Goal: Task Accomplishment & Management: Complete application form

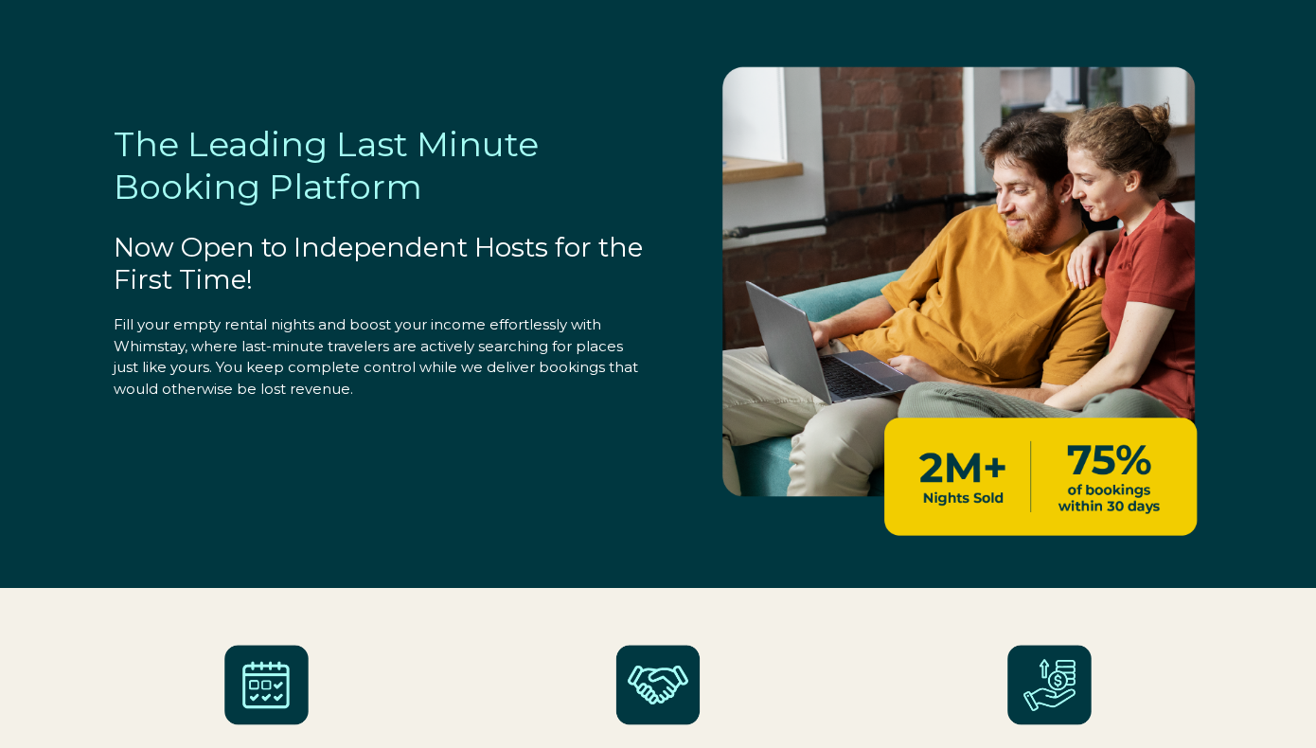
select select "US"
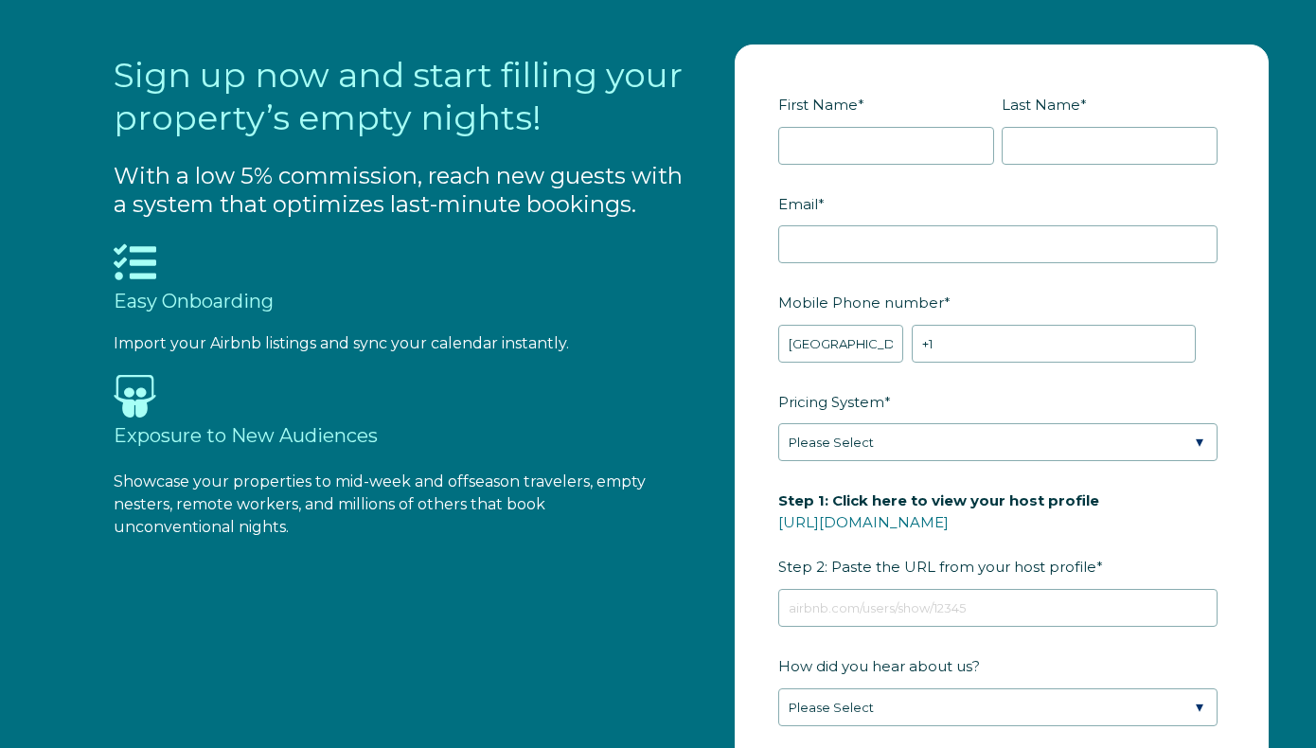
scroll to position [1729, 0]
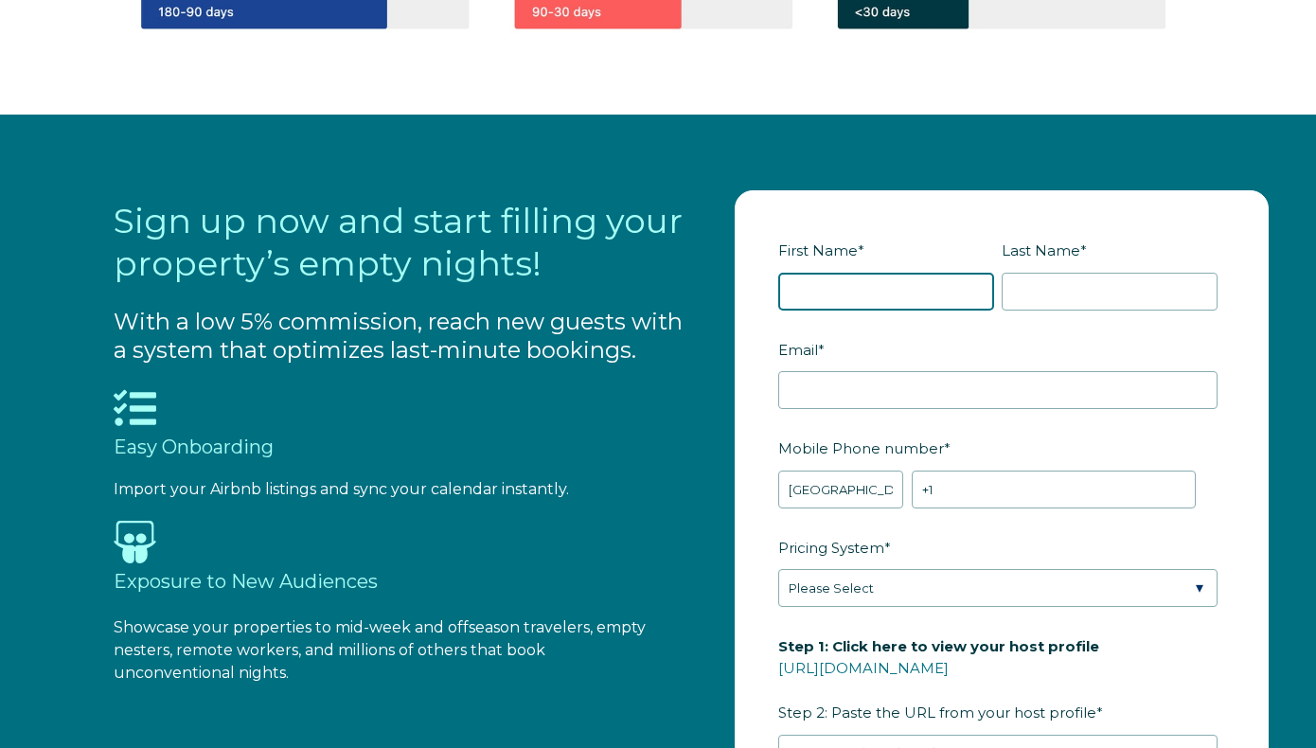
click at [859, 287] on input "First Name *" at bounding box center [886, 292] width 216 height 38
type input "[PERSON_NAME]"
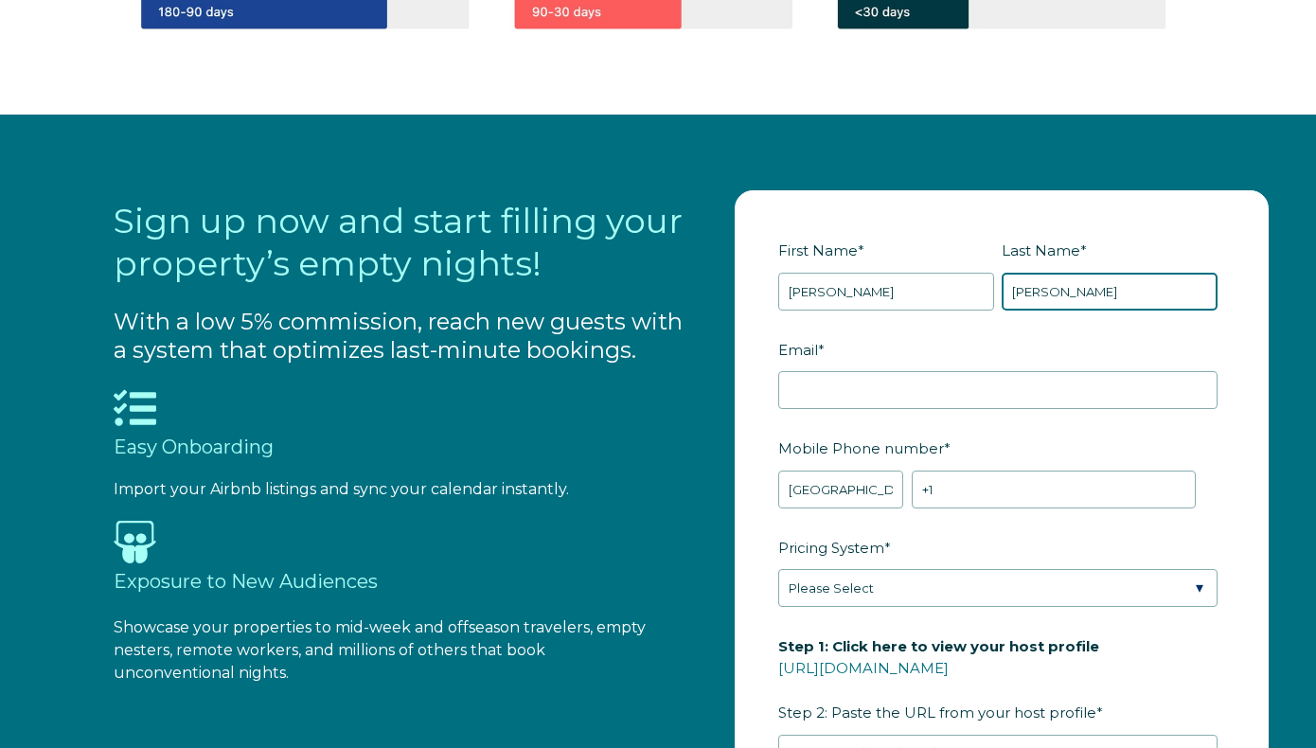
type input "[PERSON_NAME]"
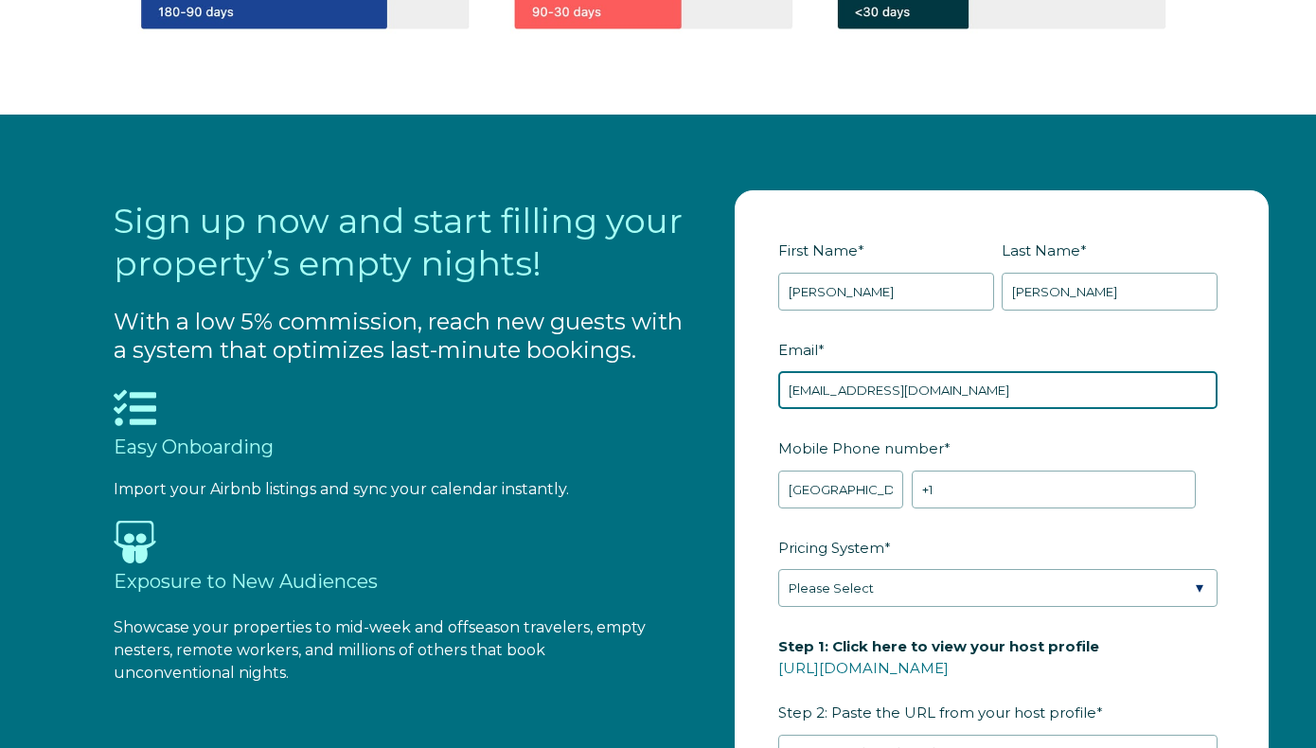
type input "[EMAIL_ADDRESS][DOMAIN_NAME]"
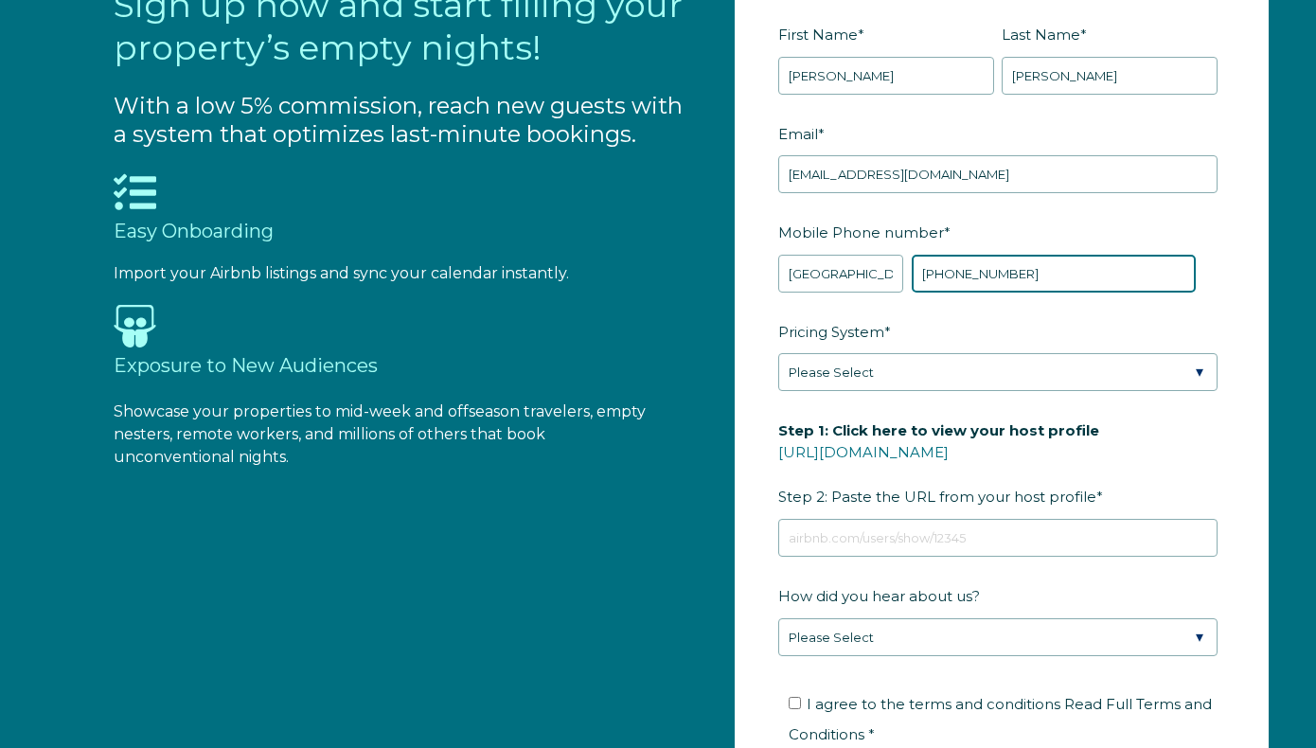
scroll to position [1957, 0]
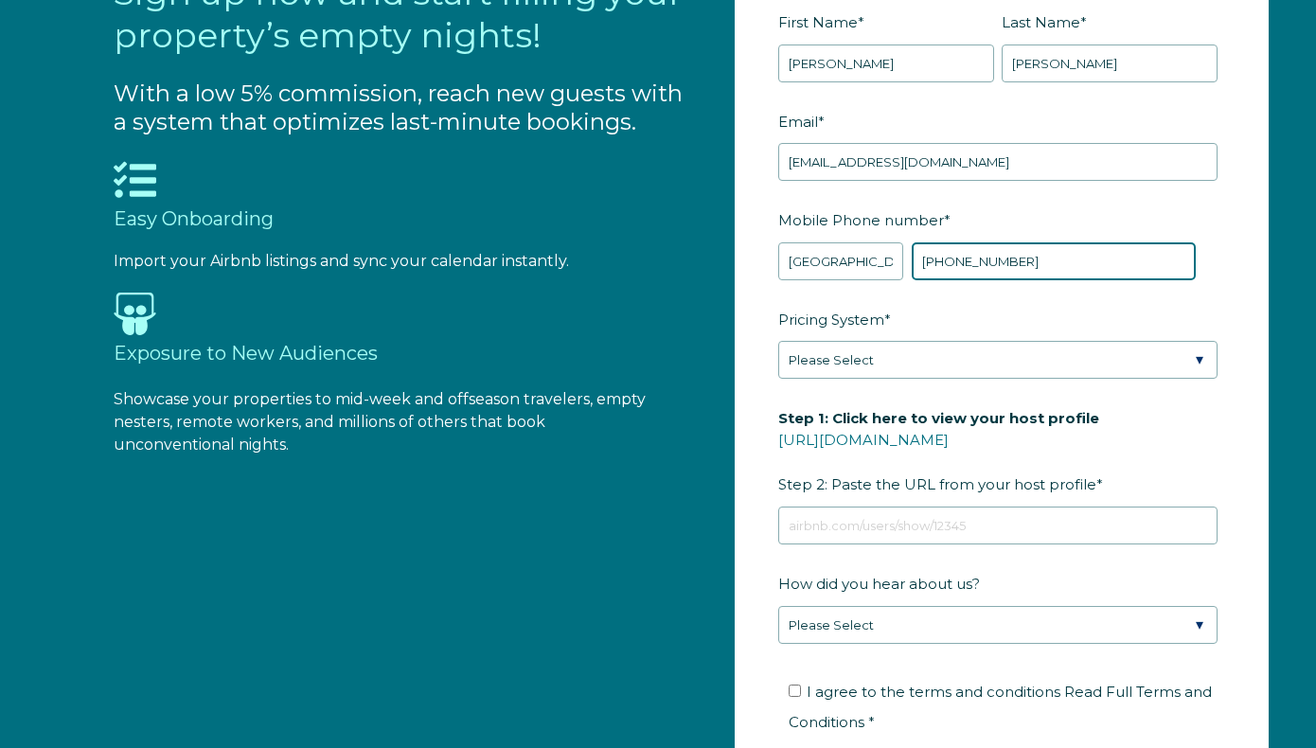
type input "[PHONE_NUMBER]"
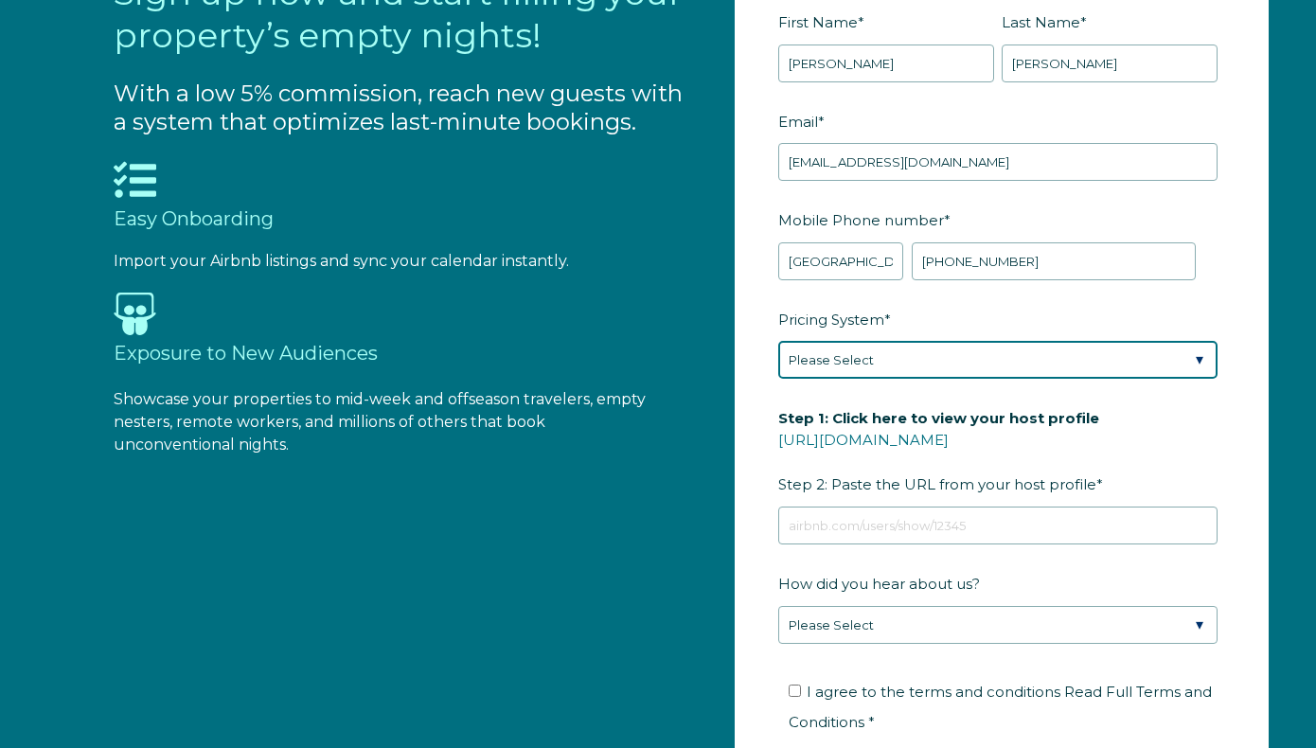
select select "Airbnb Smart Pricing"
click option "Airbnb Smart Pricing" at bounding box center [0, 0] width 0 height 0
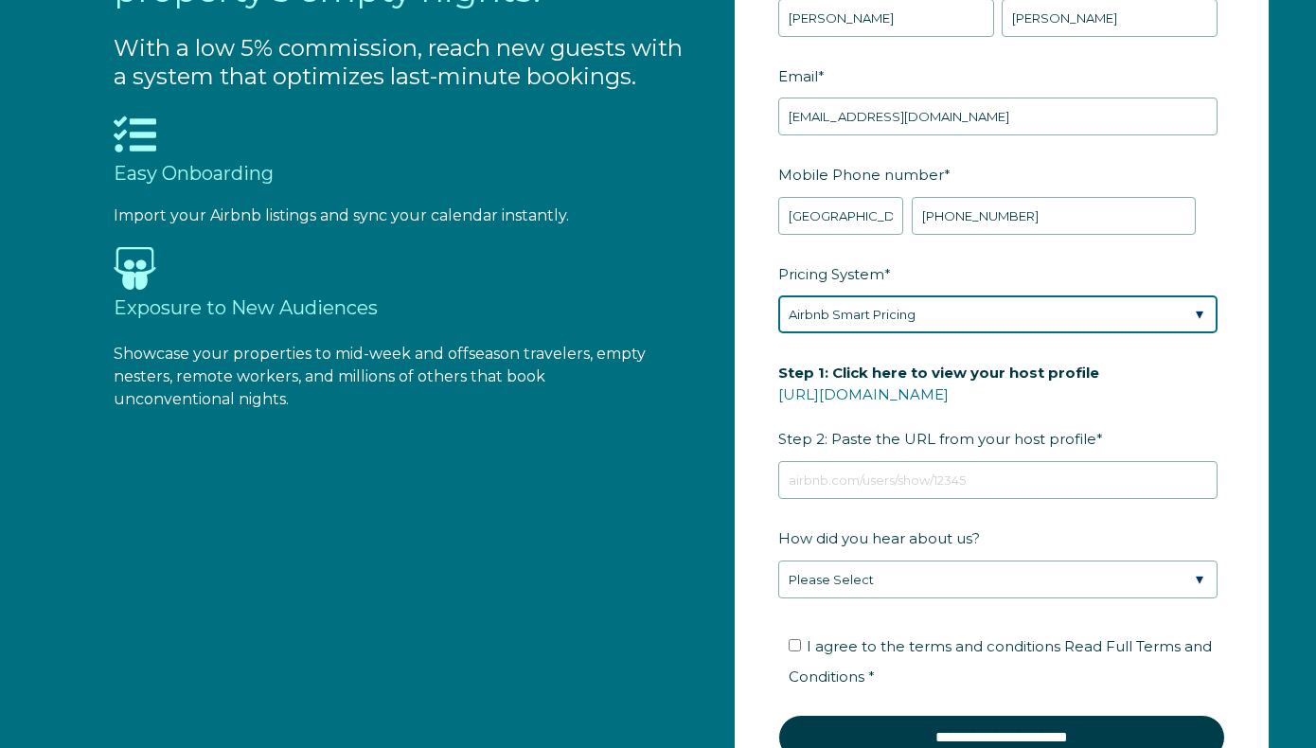
scroll to position [2023, 0]
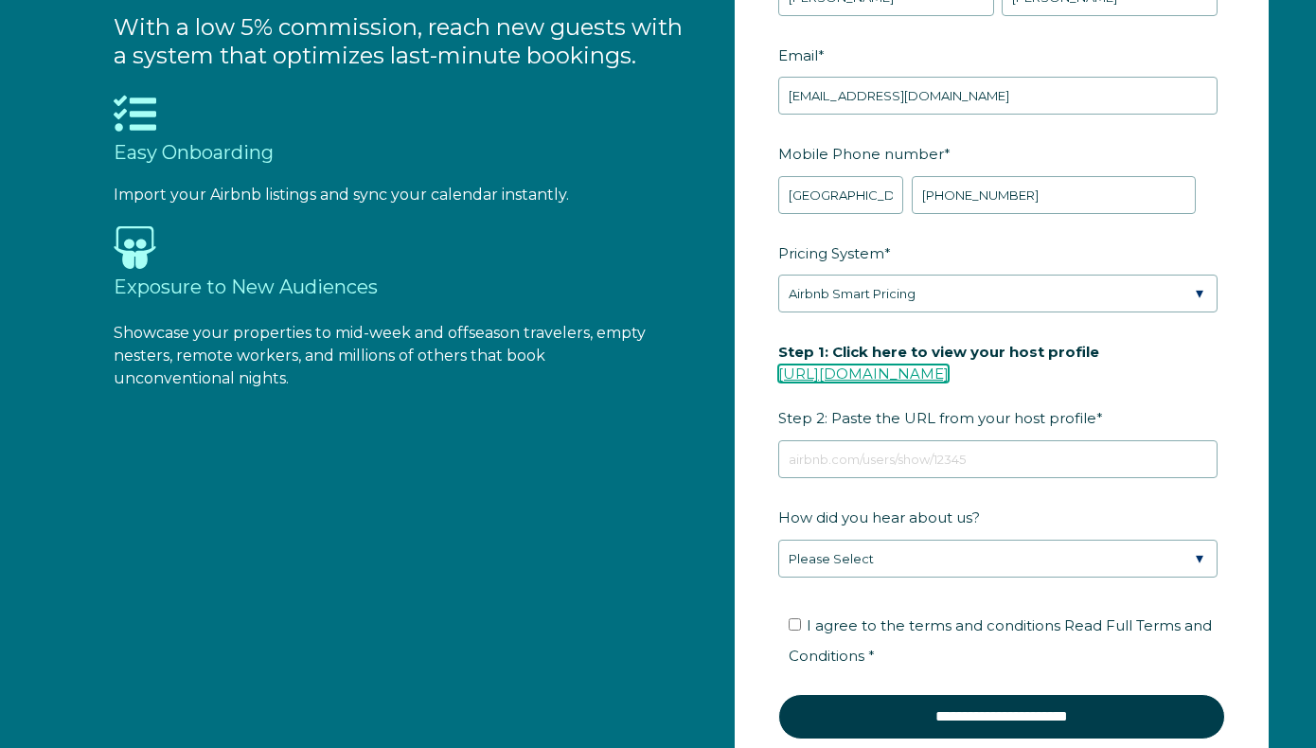
click at [869, 372] on link "[URL][DOMAIN_NAME]" at bounding box center [863, 373] width 170 height 18
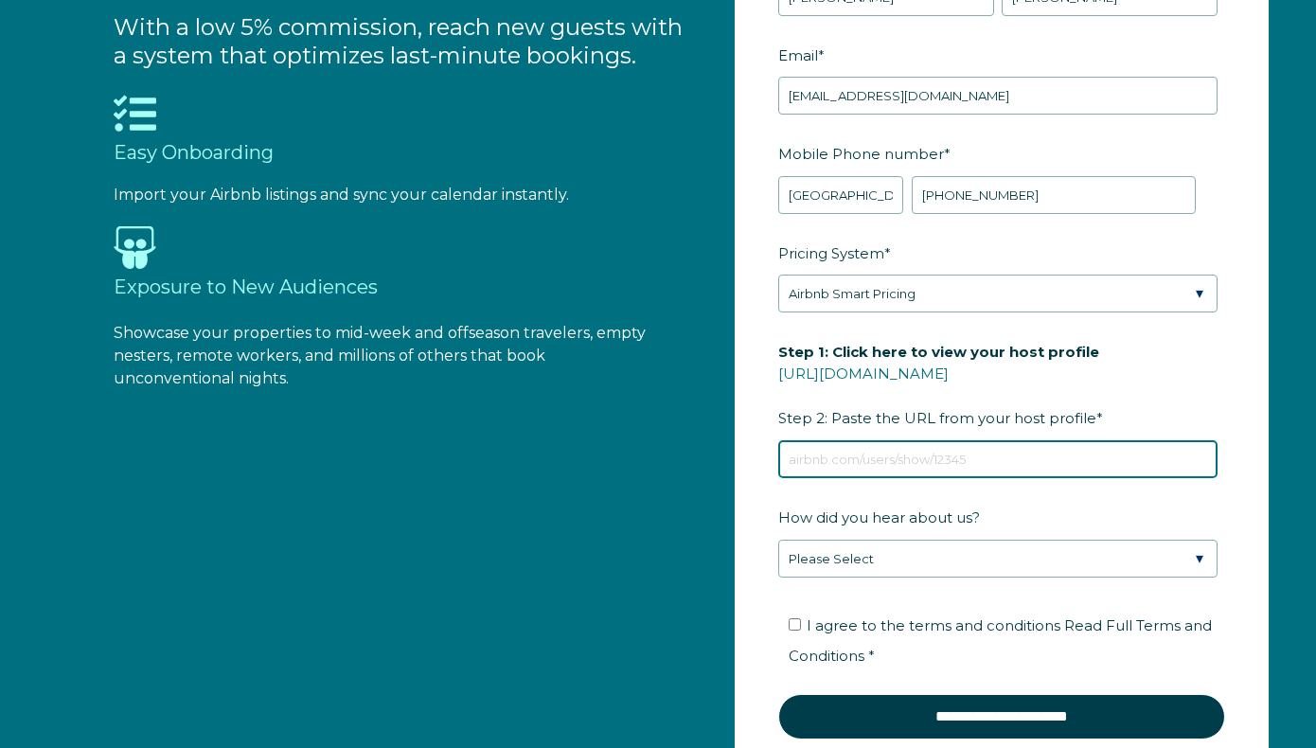
click at [848, 454] on input "Step 1: Click here to view your host profile [URL][DOMAIN_NAME] Step 2: Paste t…" at bounding box center [997, 459] width 439 height 38
paste input "[URL][DOMAIN_NAME]"
type input "[URL][DOMAIN_NAME]"
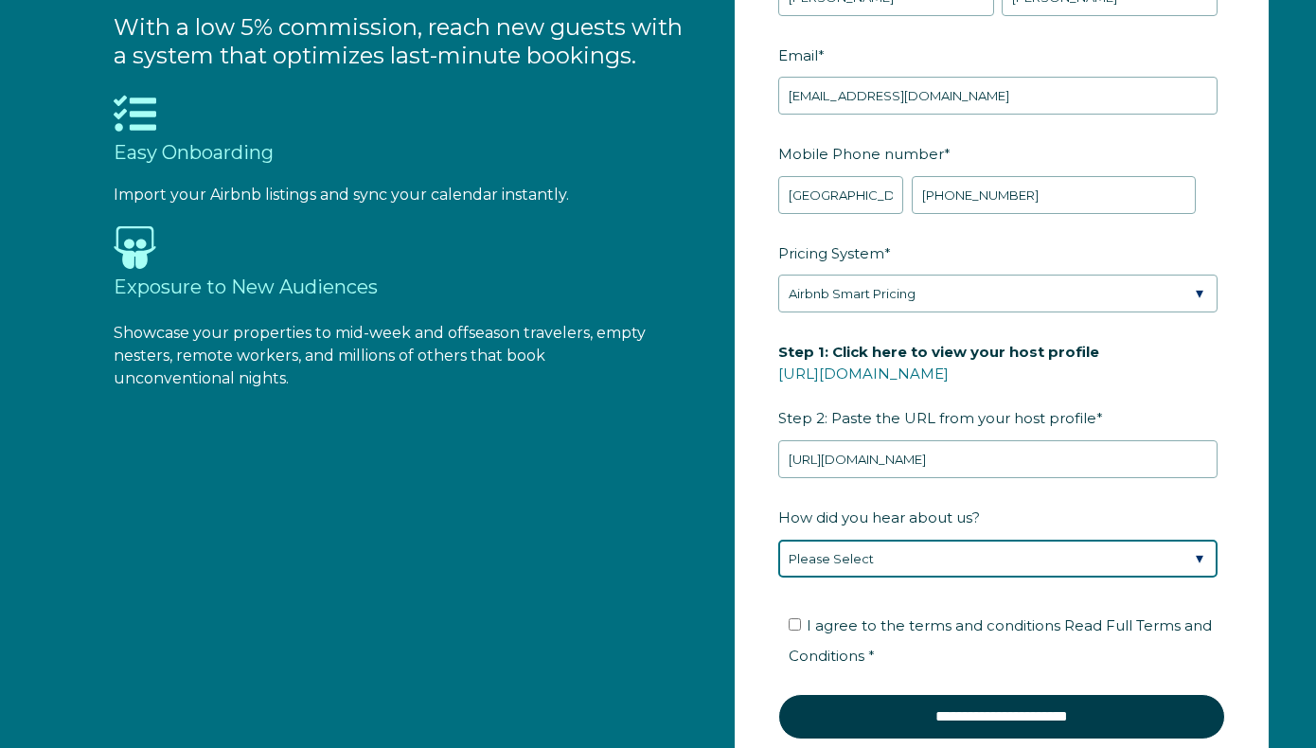
select select "Google Search"
click option "Found Whimstay through a Google search" at bounding box center [0, 0] width 0 height 0
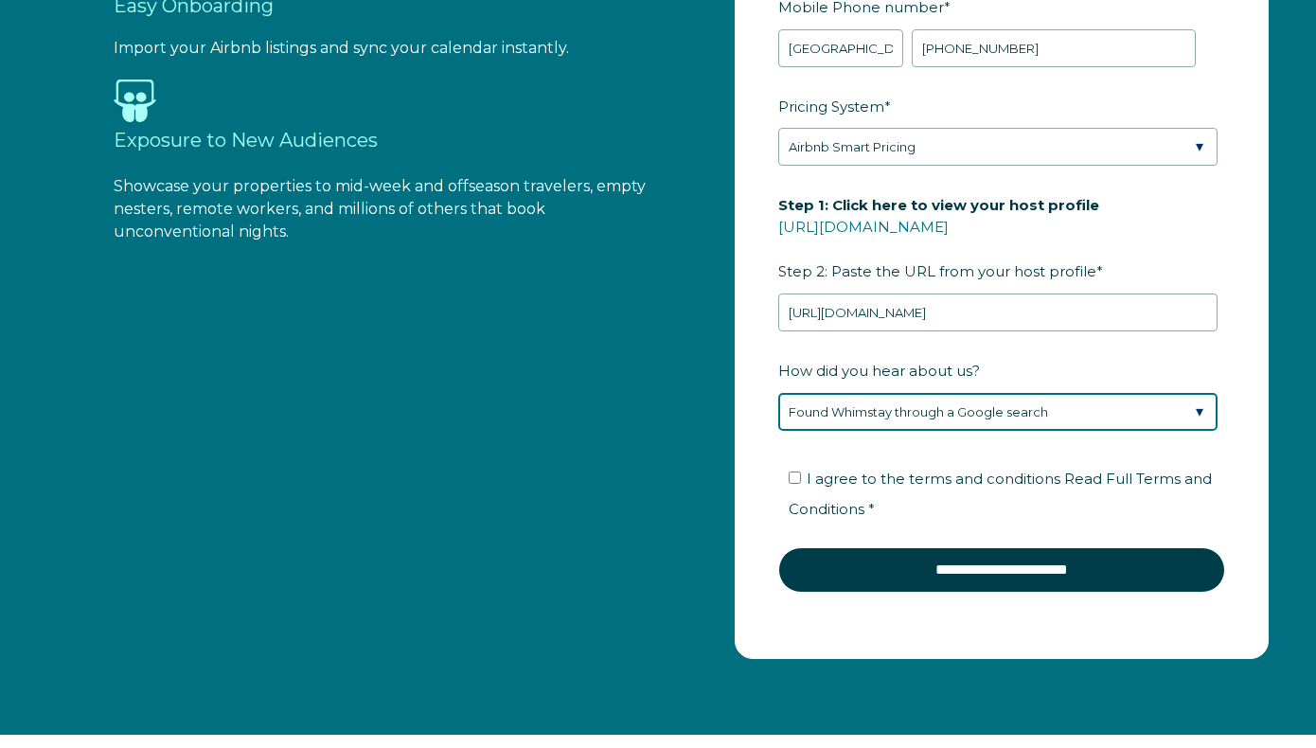
scroll to position [2252, 0]
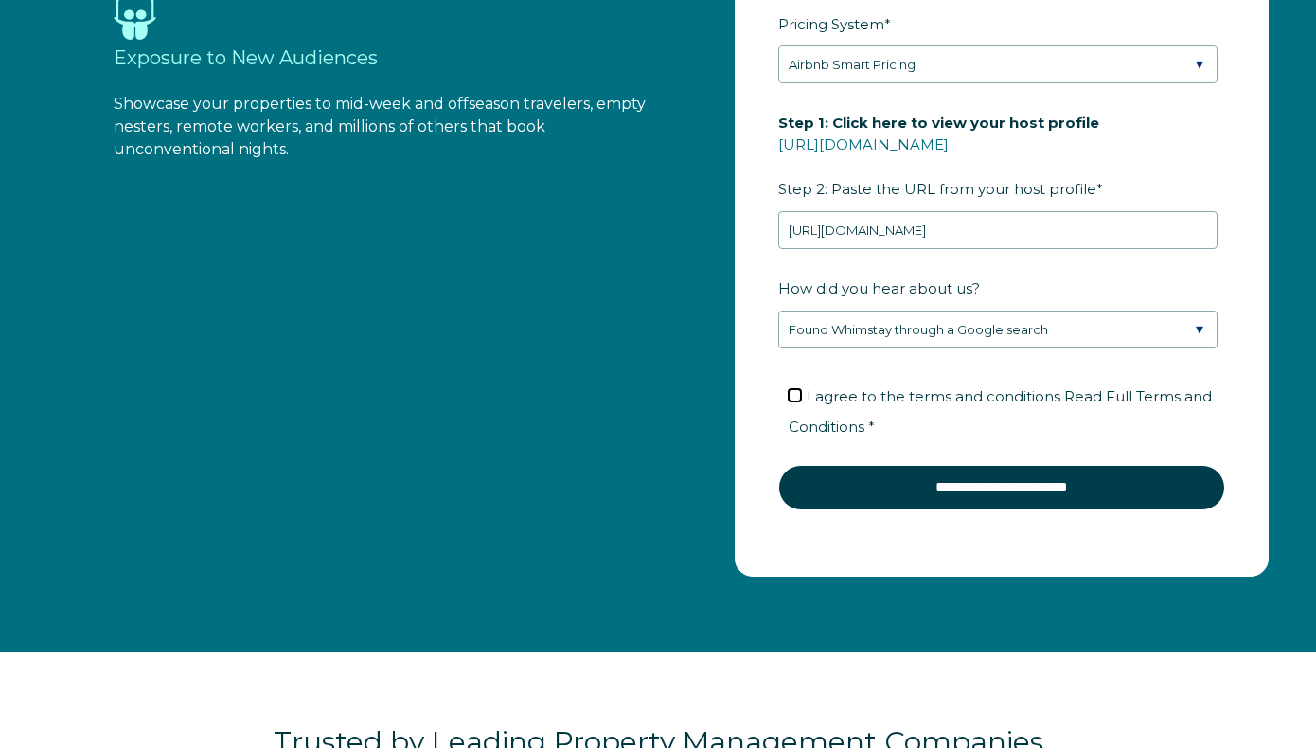
click at [795, 392] on input "I agree to the terms and conditions Read Full Terms and Conditions *" at bounding box center [795, 395] width 12 height 12
checkbox input "true"
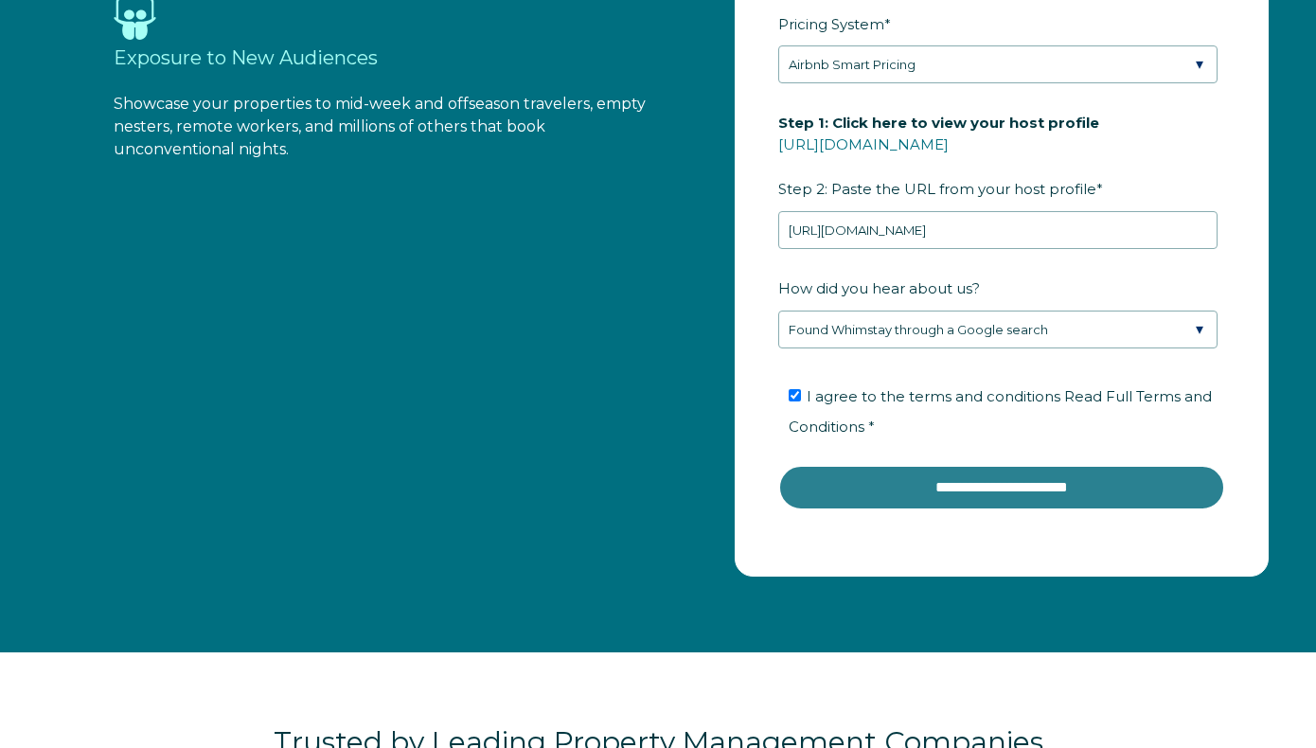
click at [1003, 484] on input "**********" at bounding box center [1001, 487] width 447 height 45
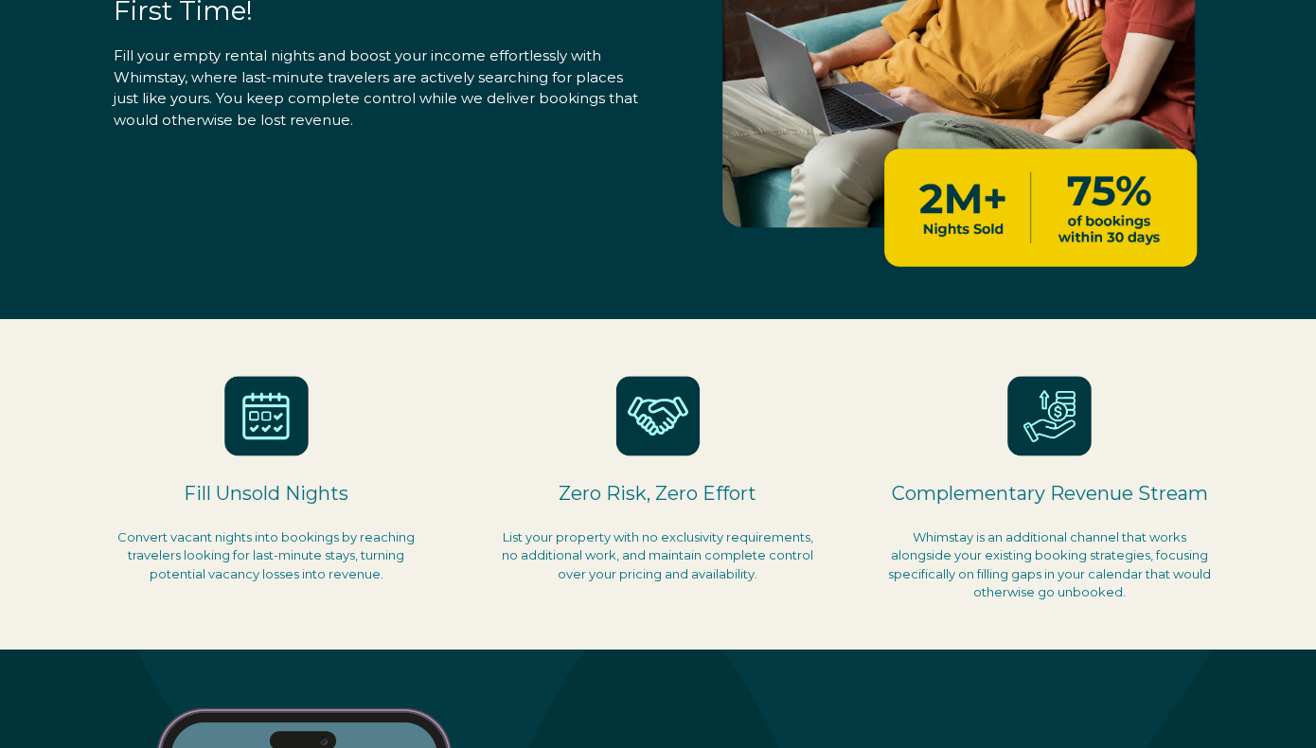
scroll to position [0, 0]
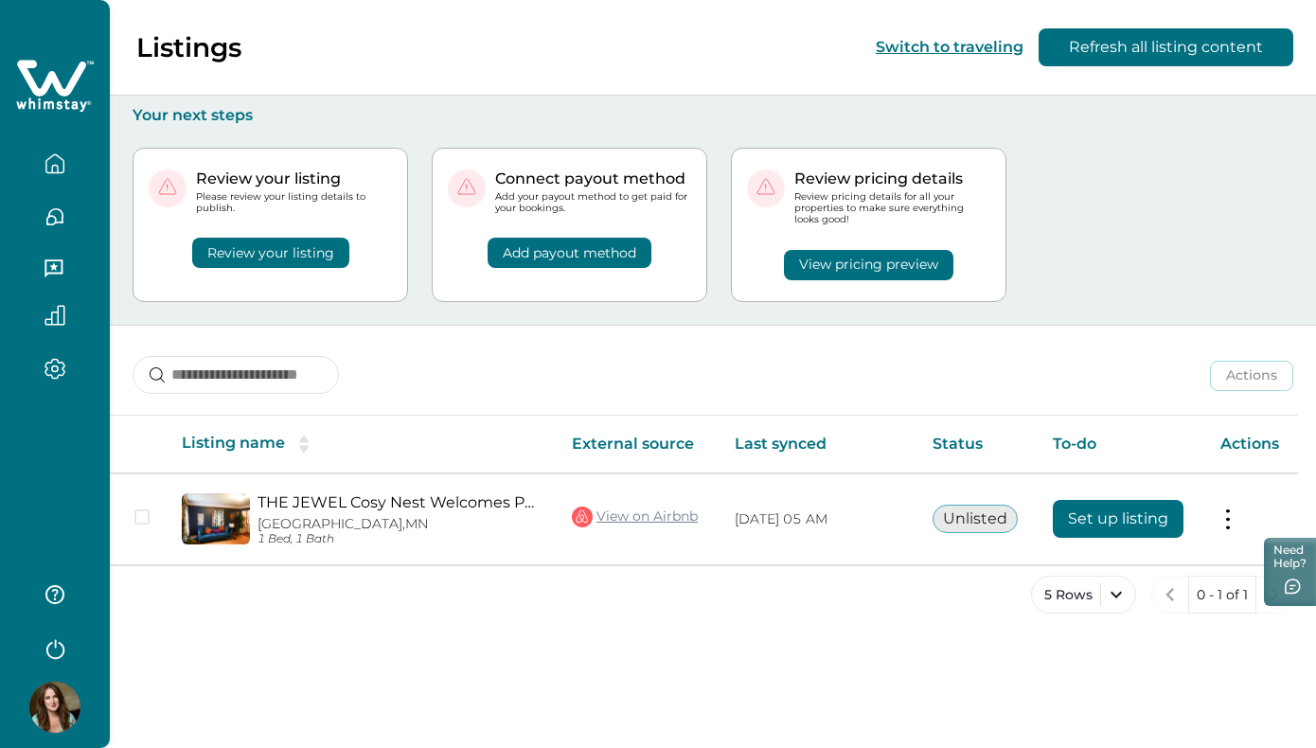
click at [891, 263] on button "View pricing preview" at bounding box center [868, 265] width 169 height 30
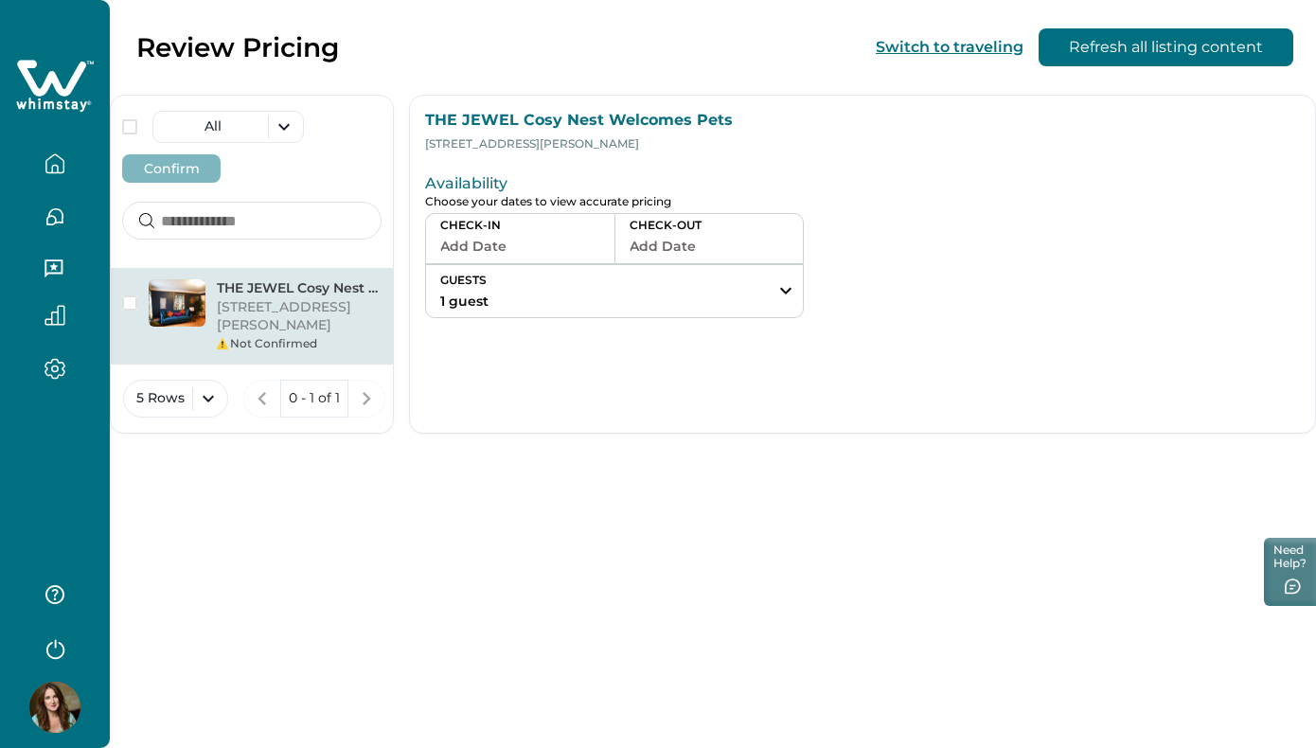
click at [566, 244] on button "Add Date" at bounding box center [520, 246] width 160 height 27
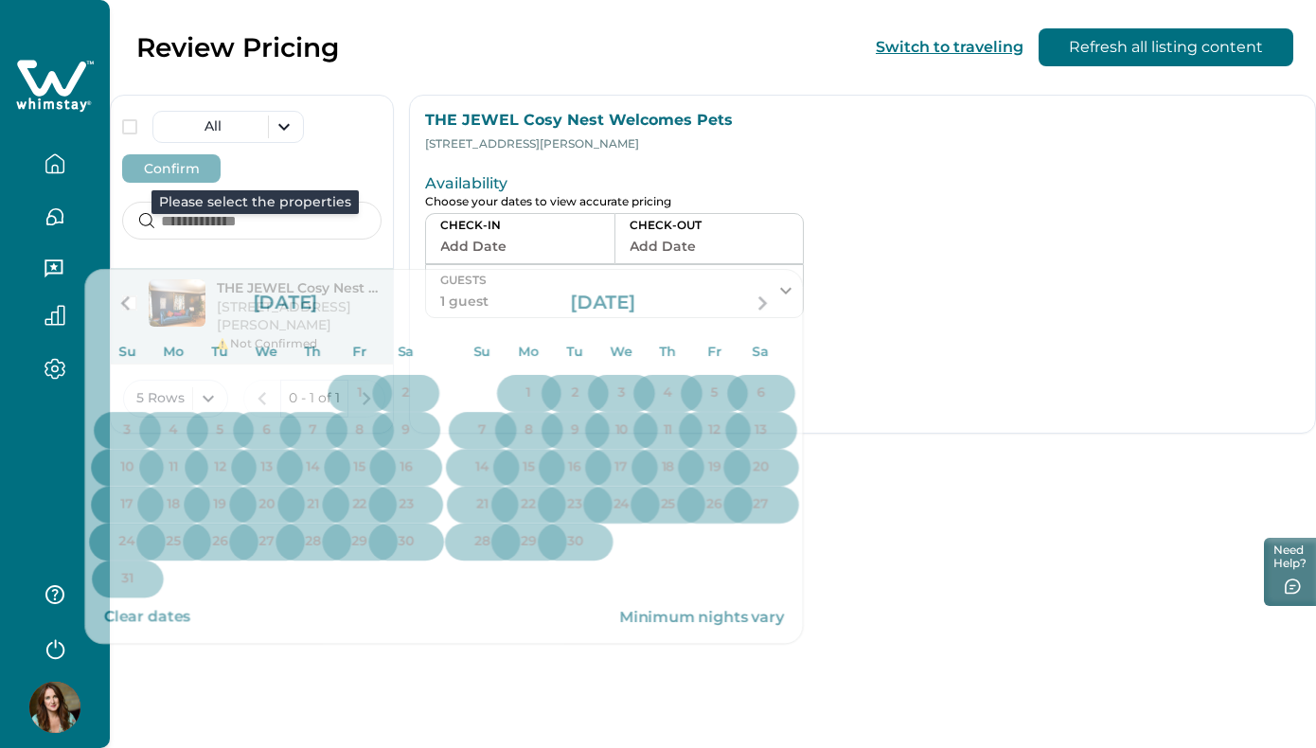
click at [352, 173] on div "Confirm" at bounding box center [251, 163] width 259 height 40
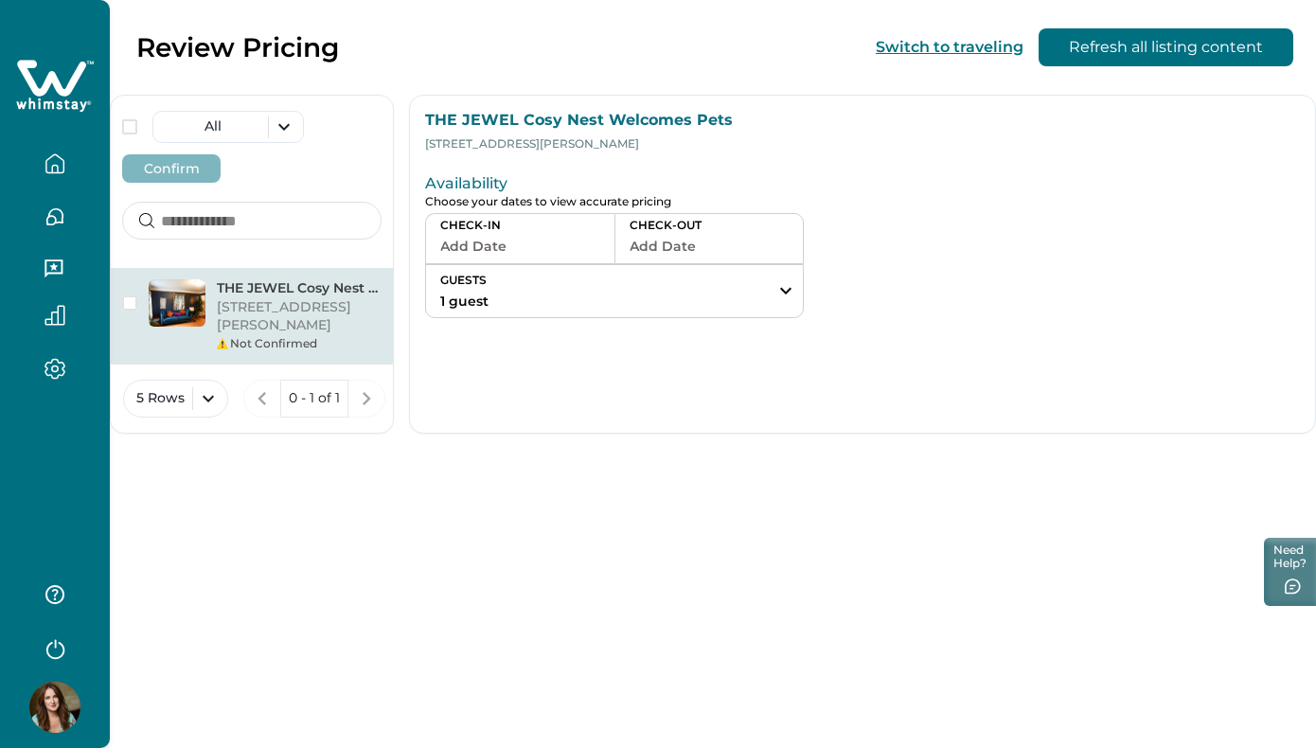
click at [53, 170] on icon "button" at bounding box center [54, 163] width 21 height 21
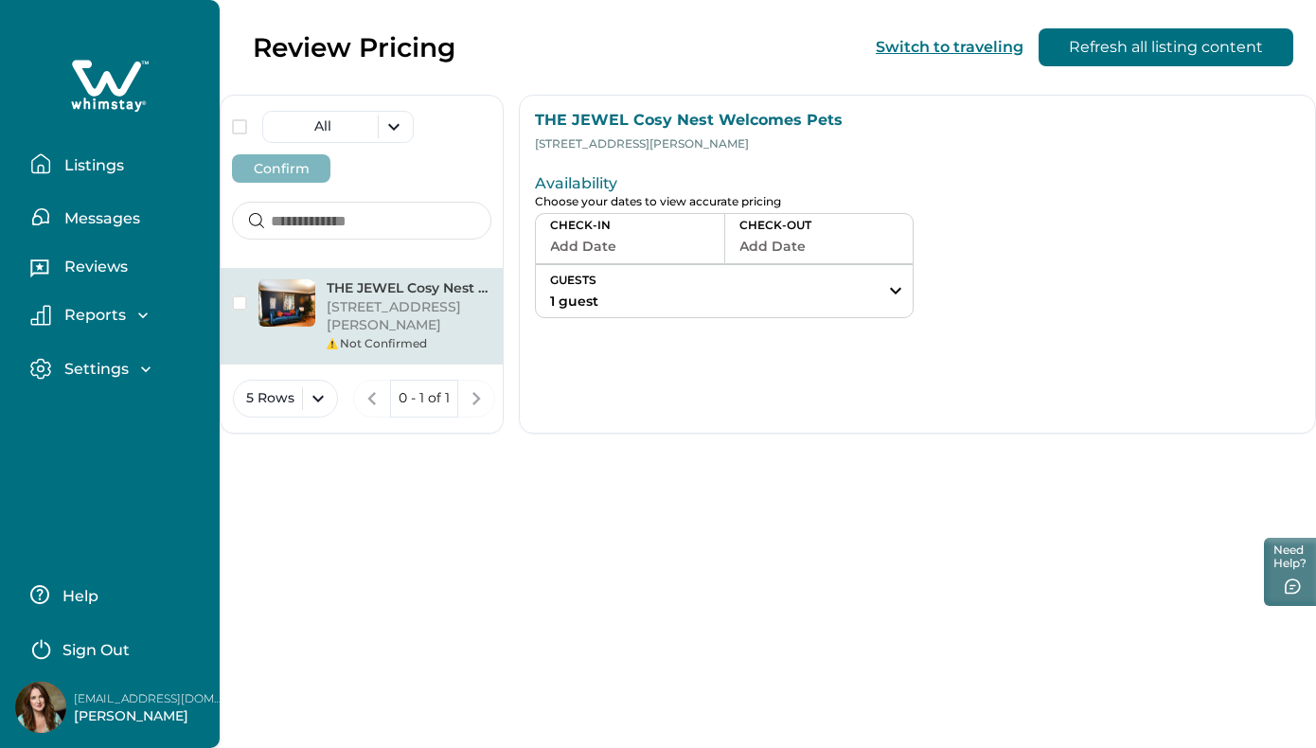
click at [71, 166] on p "Listings" at bounding box center [91, 165] width 65 height 19
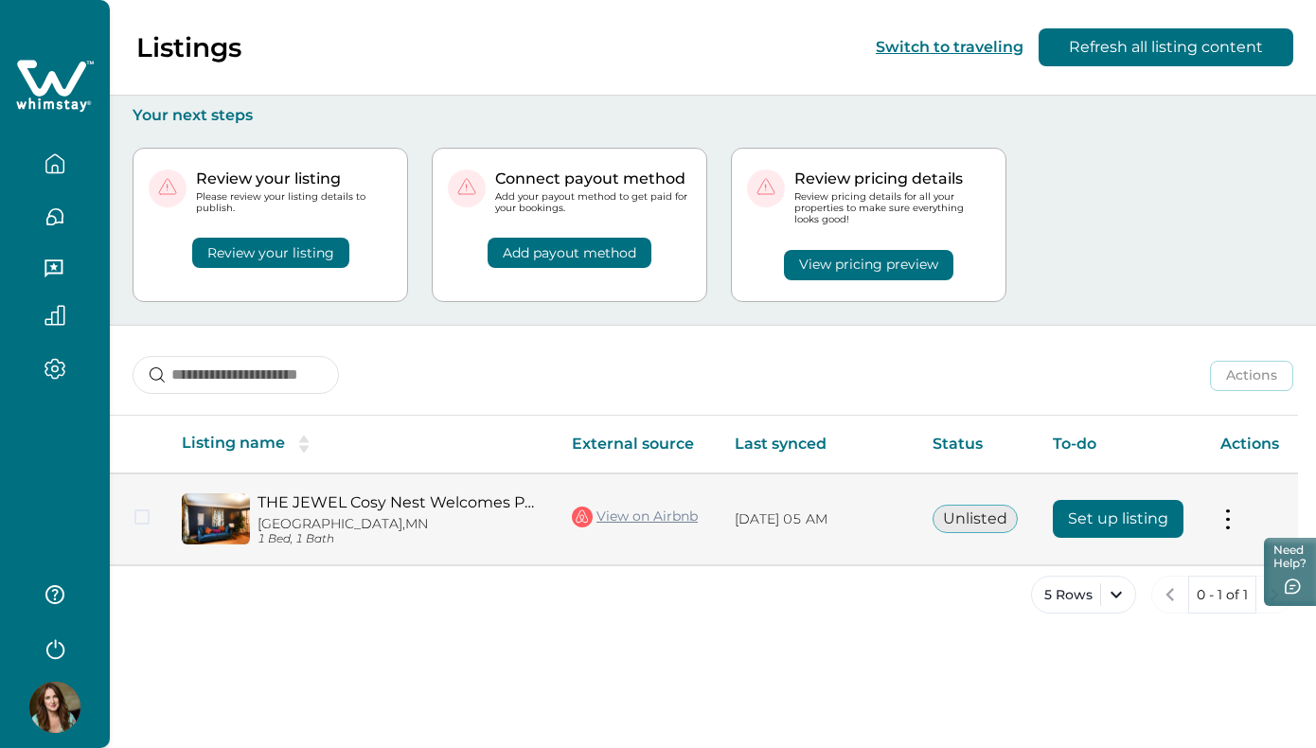
click at [1183, 511] on button "Set up listing" at bounding box center [1118, 519] width 131 height 38
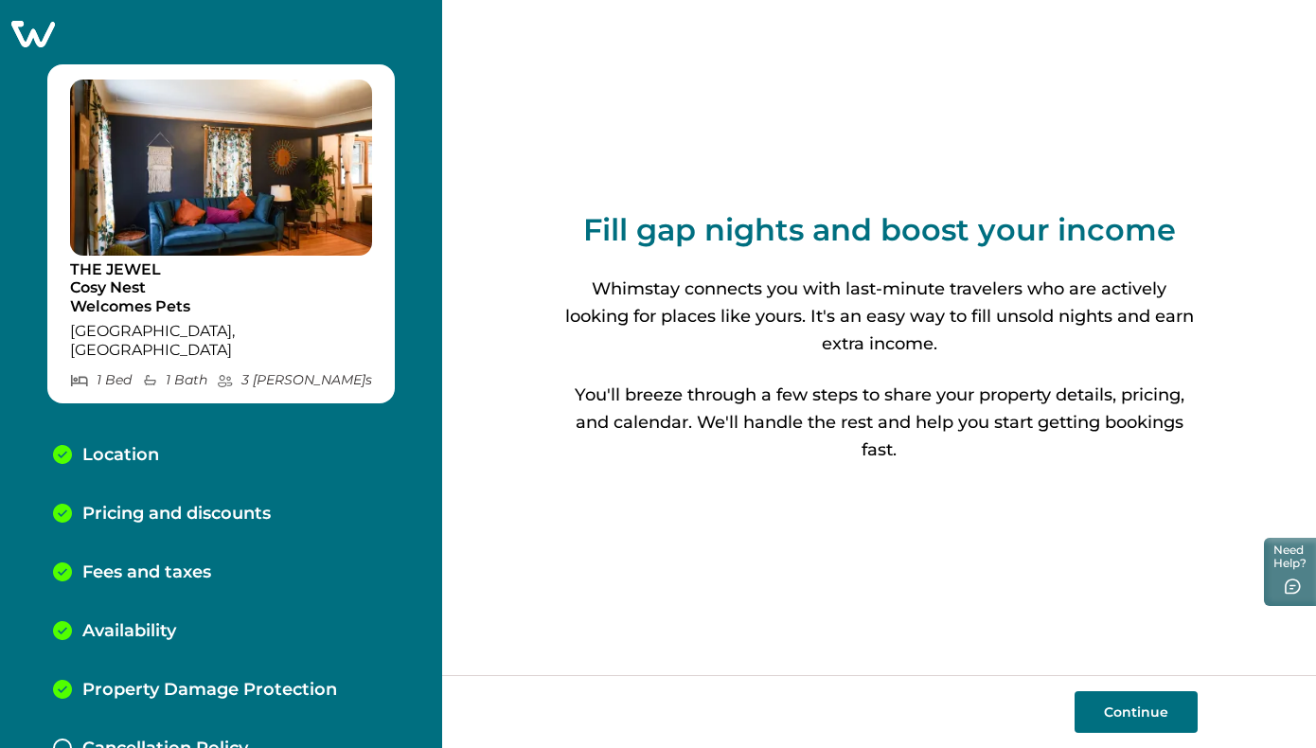
click at [1147, 706] on button "Continue" at bounding box center [1135, 712] width 123 height 42
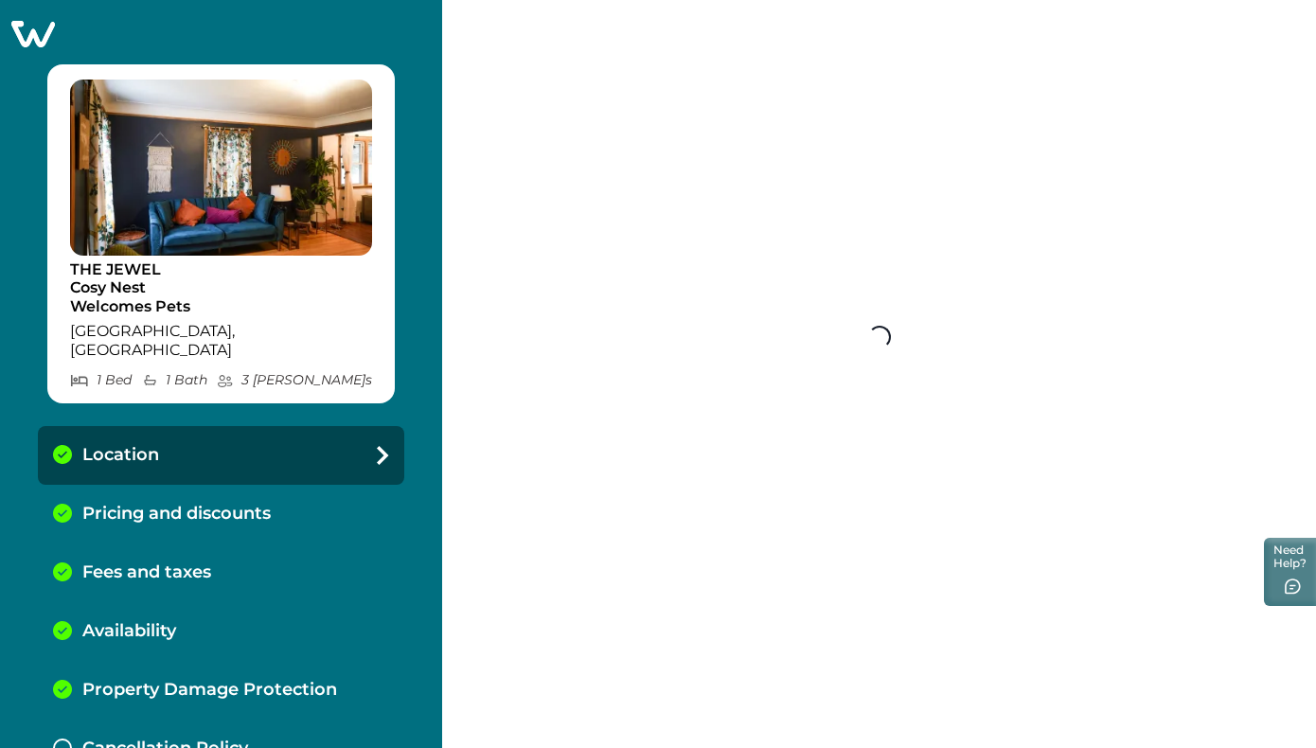
select select "**"
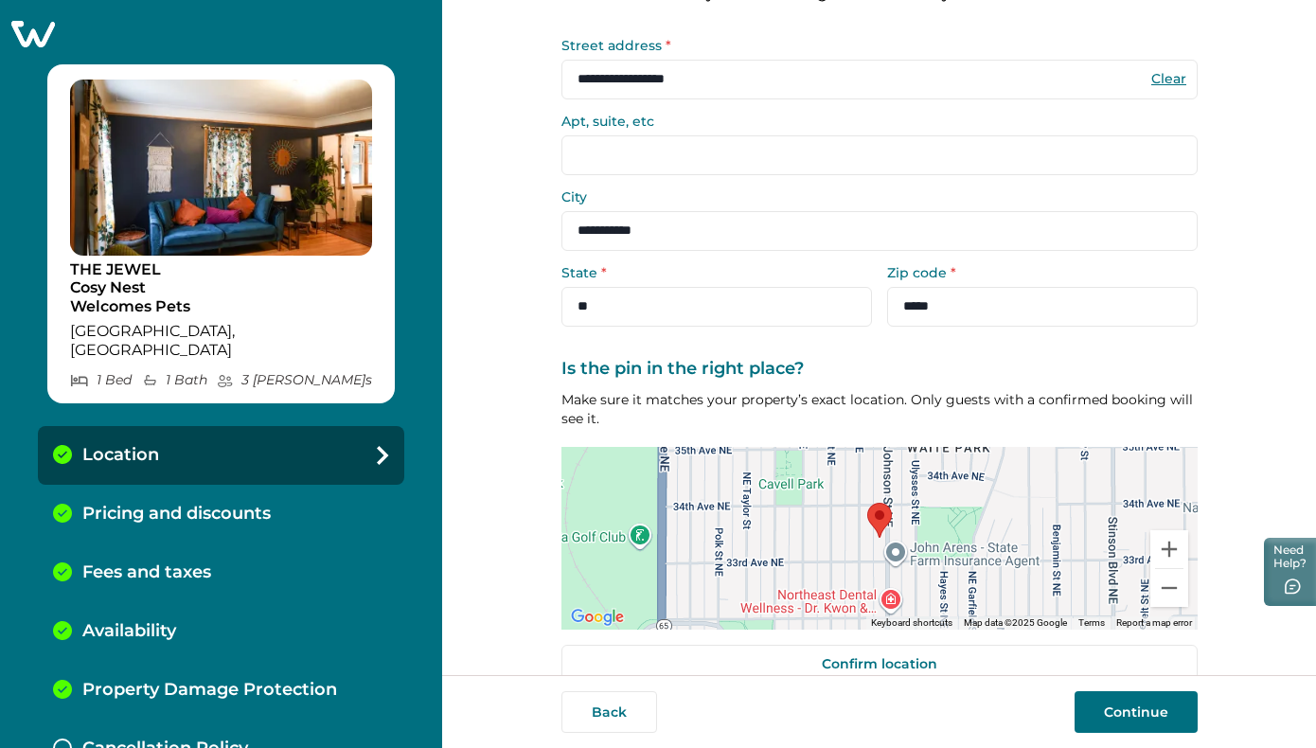
scroll to position [151, 0]
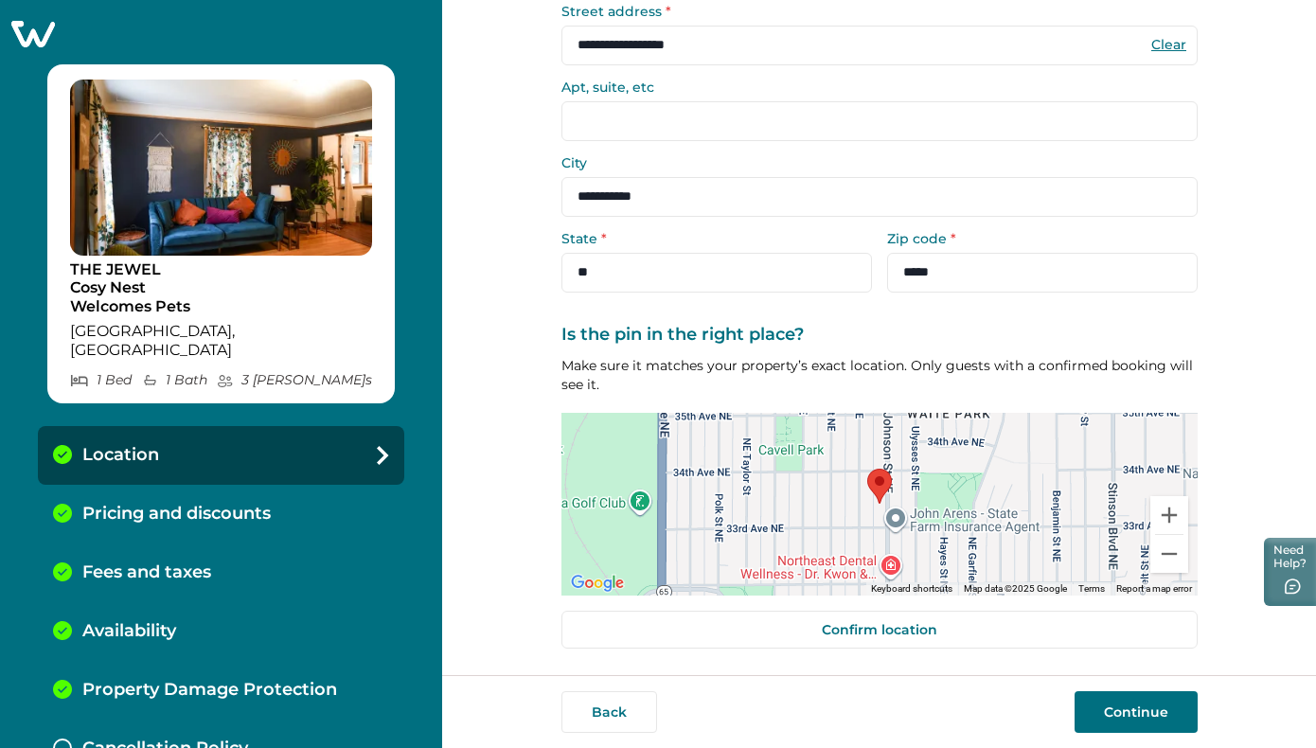
click at [1131, 713] on button "Continue" at bounding box center [1135, 712] width 123 height 42
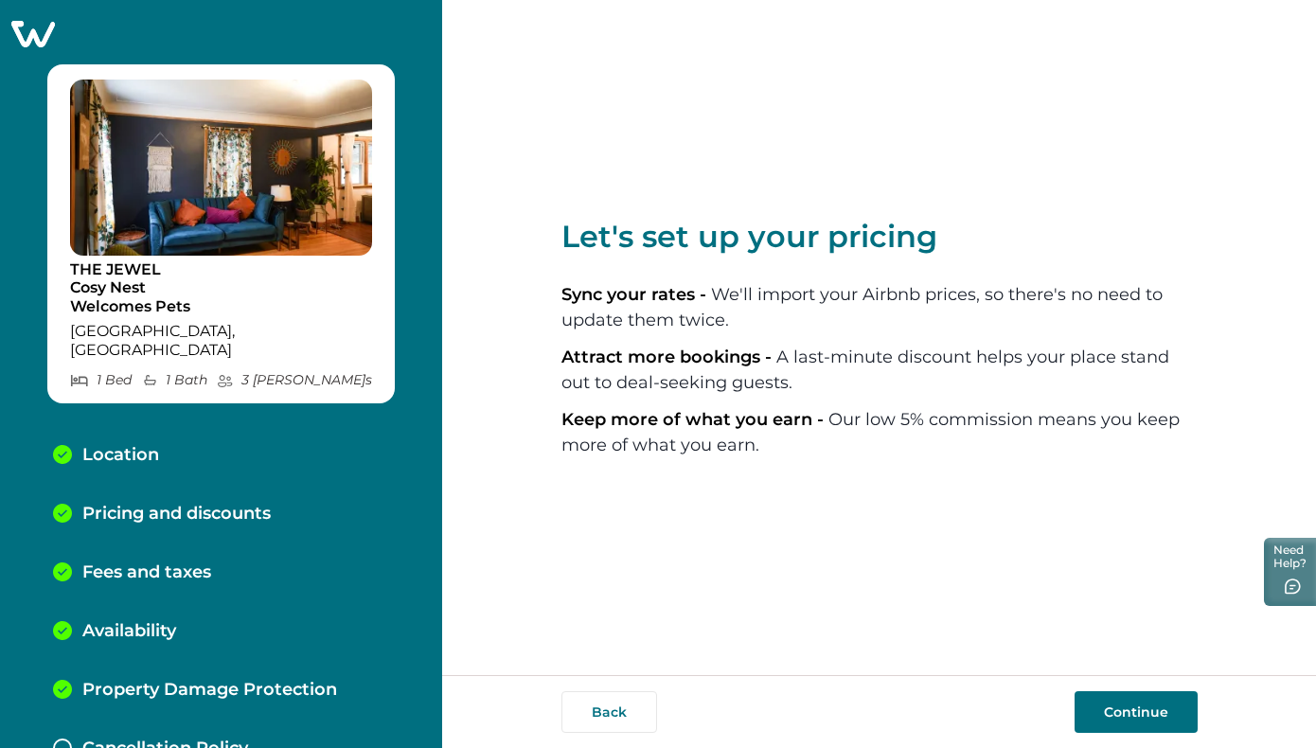
click at [1131, 713] on button "Continue" at bounding box center [1135, 712] width 123 height 42
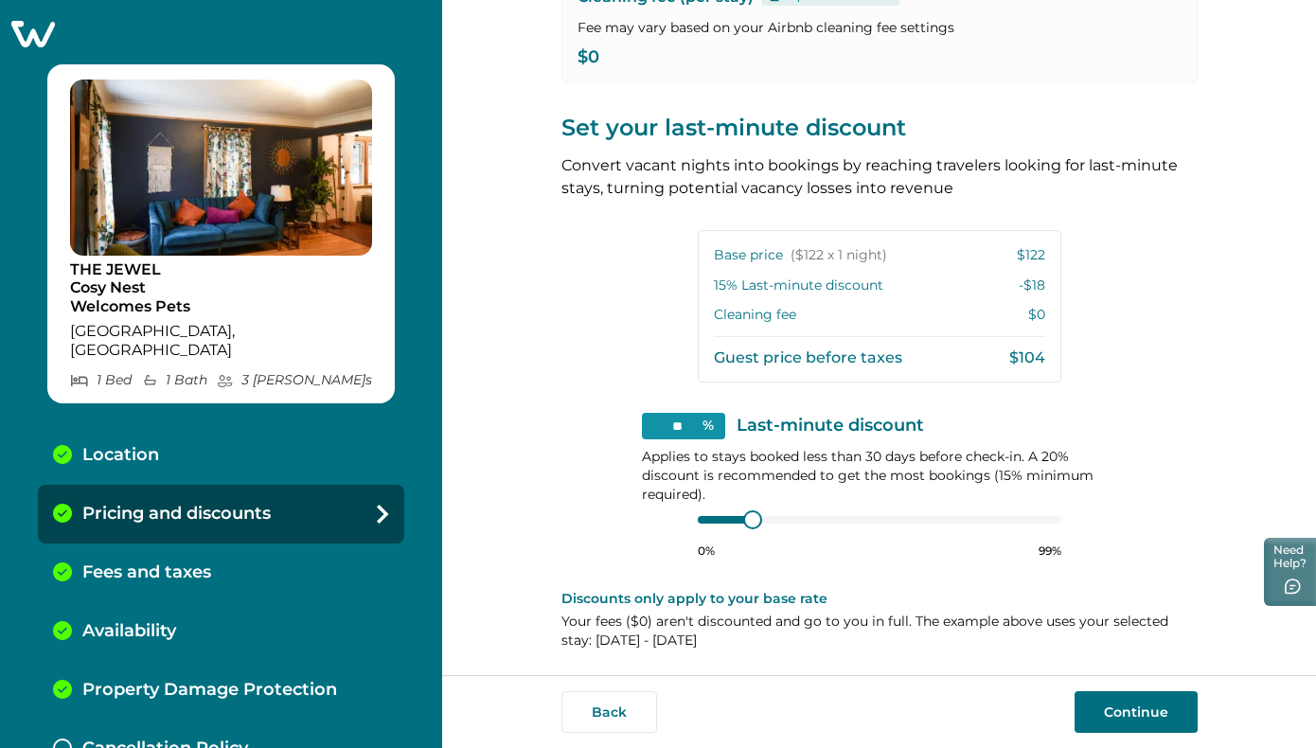
scroll to position [336, 0]
click at [204, 562] on p "Fees and taxes" at bounding box center [146, 572] width 129 height 21
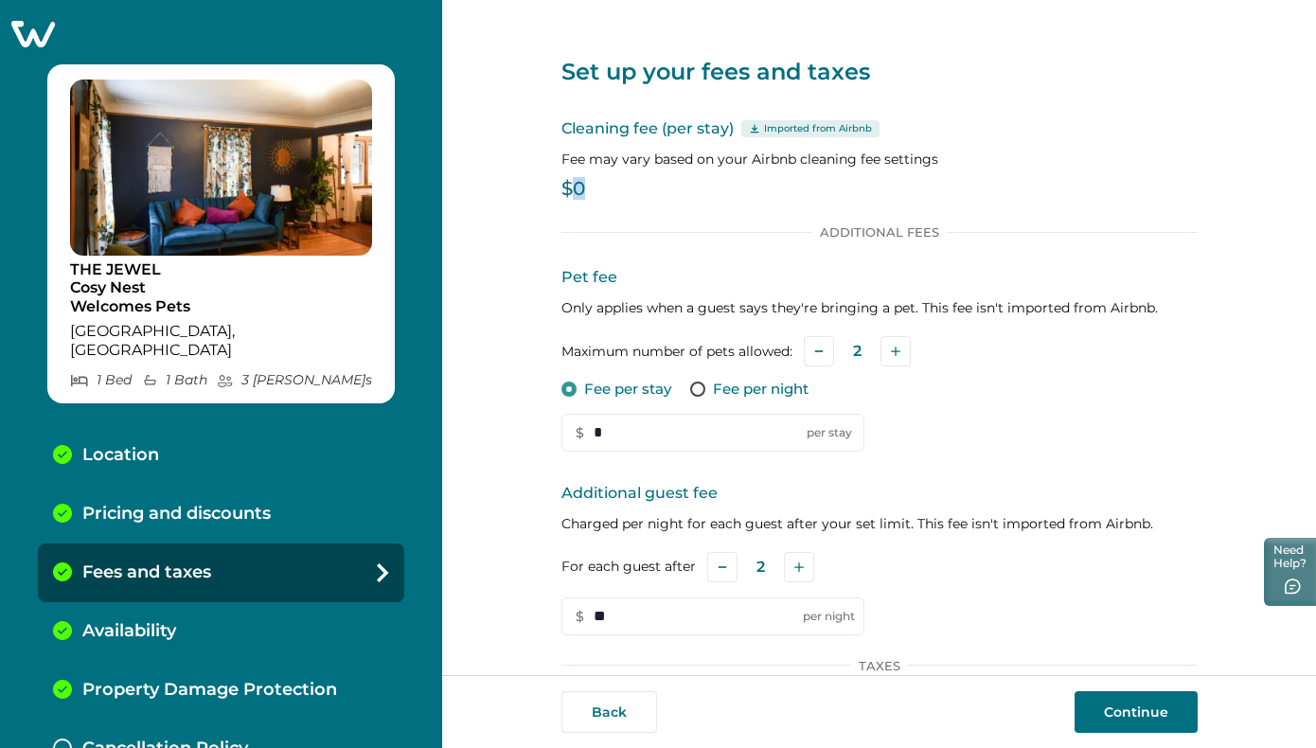
drag, startPoint x: 585, startPoint y: 186, endPoint x: 573, endPoint y: 186, distance: 12.3
click at [573, 186] on p "$0" at bounding box center [879, 189] width 636 height 19
click at [682, 207] on div "Set up your fees and taxes Cleaning fee (per stay) Imported from Airbnb Fee may…" at bounding box center [879, 461] width 636 height 923
drag, startPoint x: 584, startPoint y: 194, endPoint x: 564, endPoint y: 193, distance: 19.9
click at [564, 193] on p "$0" at bounding box center [879, 189] width 636 height 19
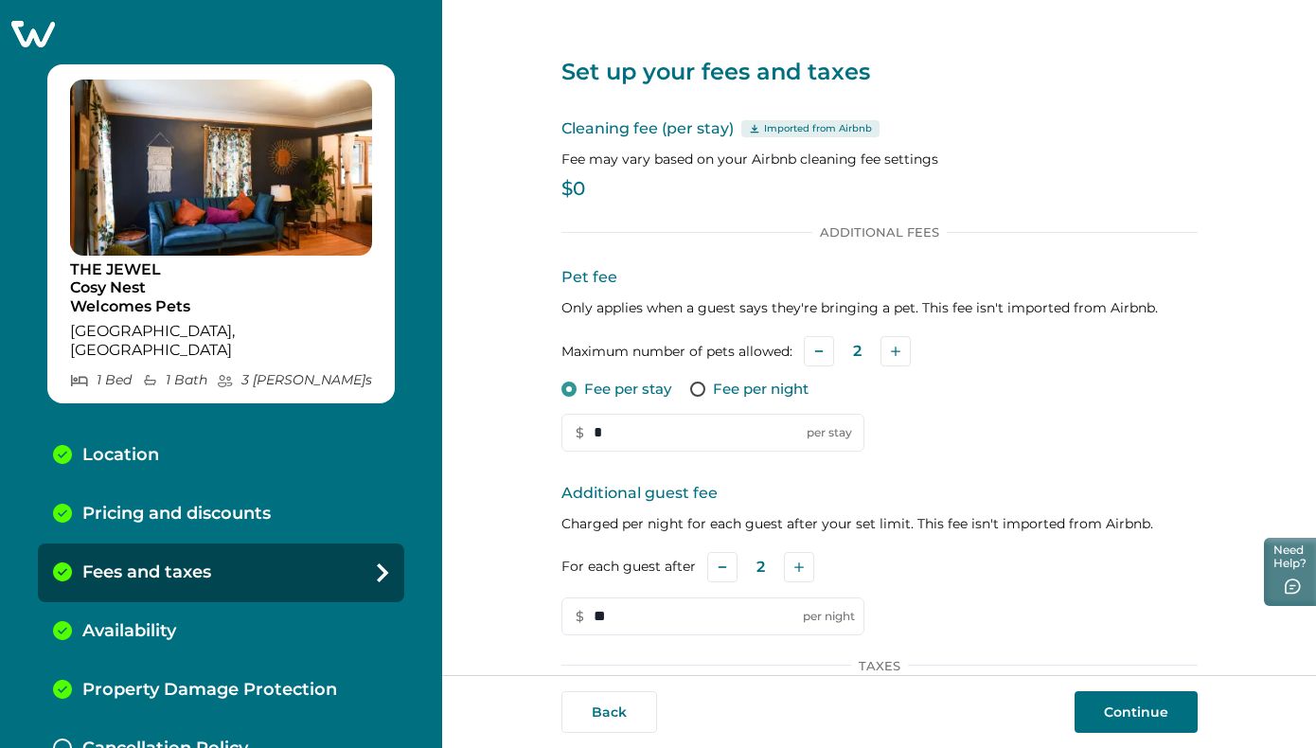
click at [630, 204] on div "Cleaning fee (per stay) Imported from Airbnb Fee may vary based on your Airbnb …" at bounding box center [879, 161] width 636 height 89
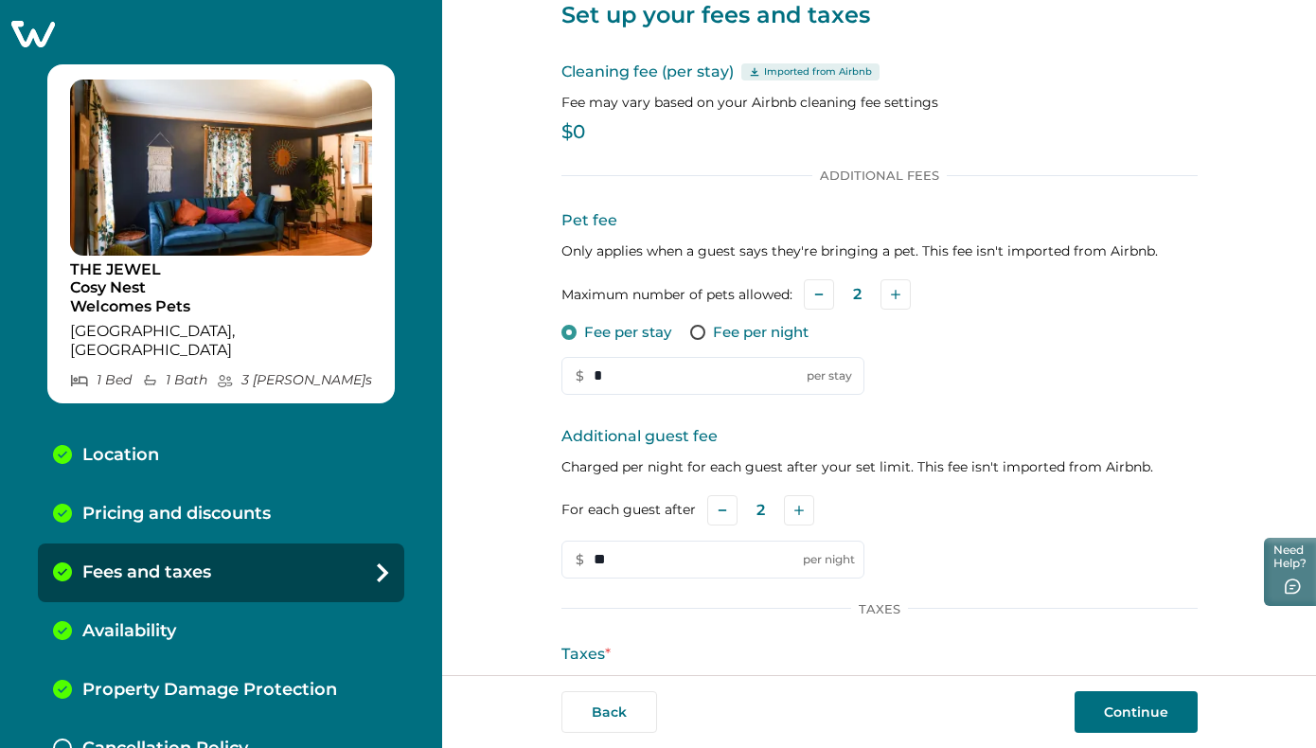
scroll to position [59, 0]
drag, startPoint x: 612, startPoint y: 372, endPoint x: 593, endPoint y: 373, distance: 19.0
click at [593, 373] on input "*" at bounding box center [712, 374] width 303 height 38
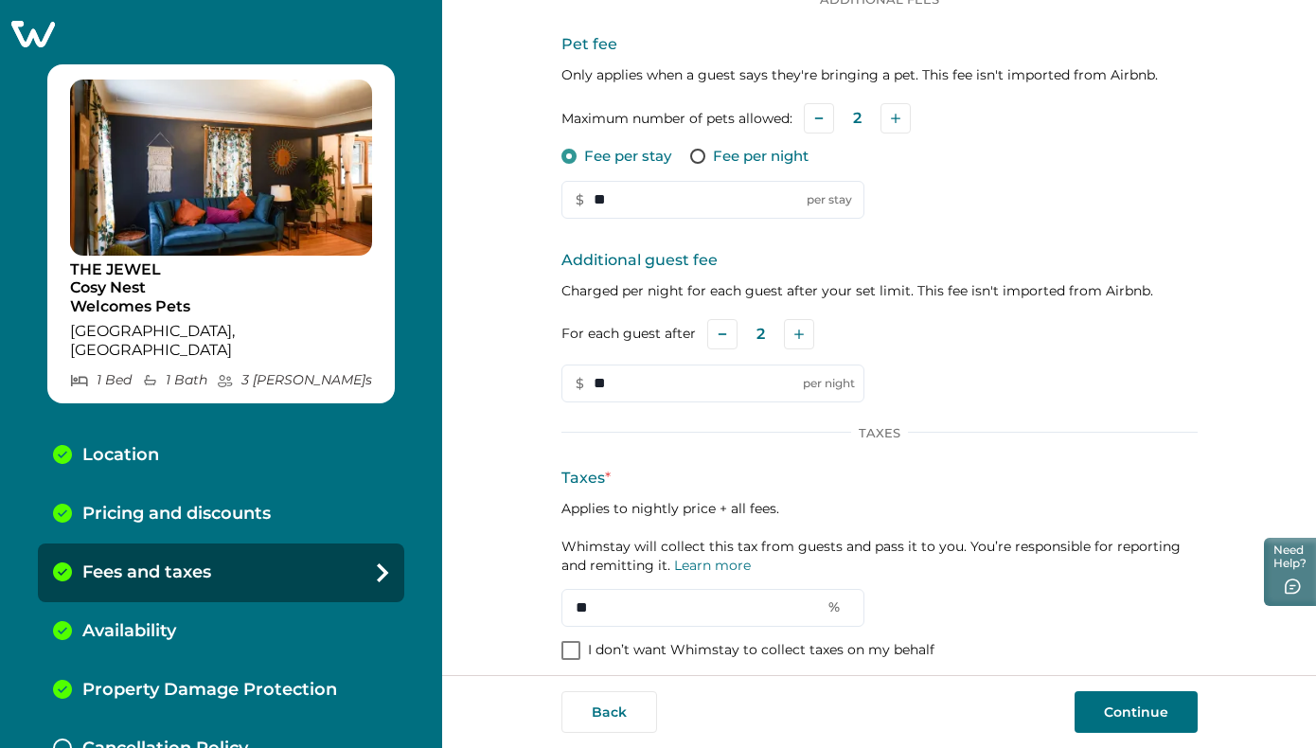
scroll to position [248, 0]
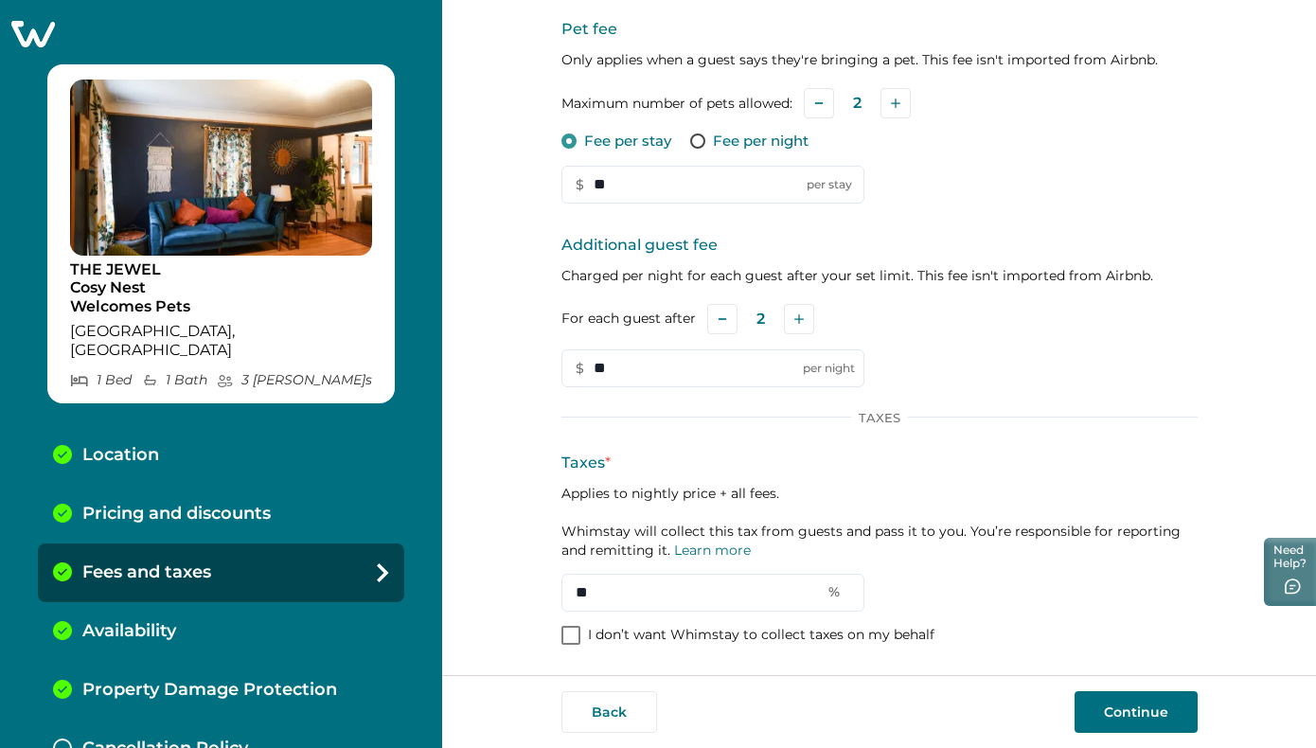
type input "**"
click at [1160, 706] on button "Continue" at bounding box center [1135, 712] width 123 height 42
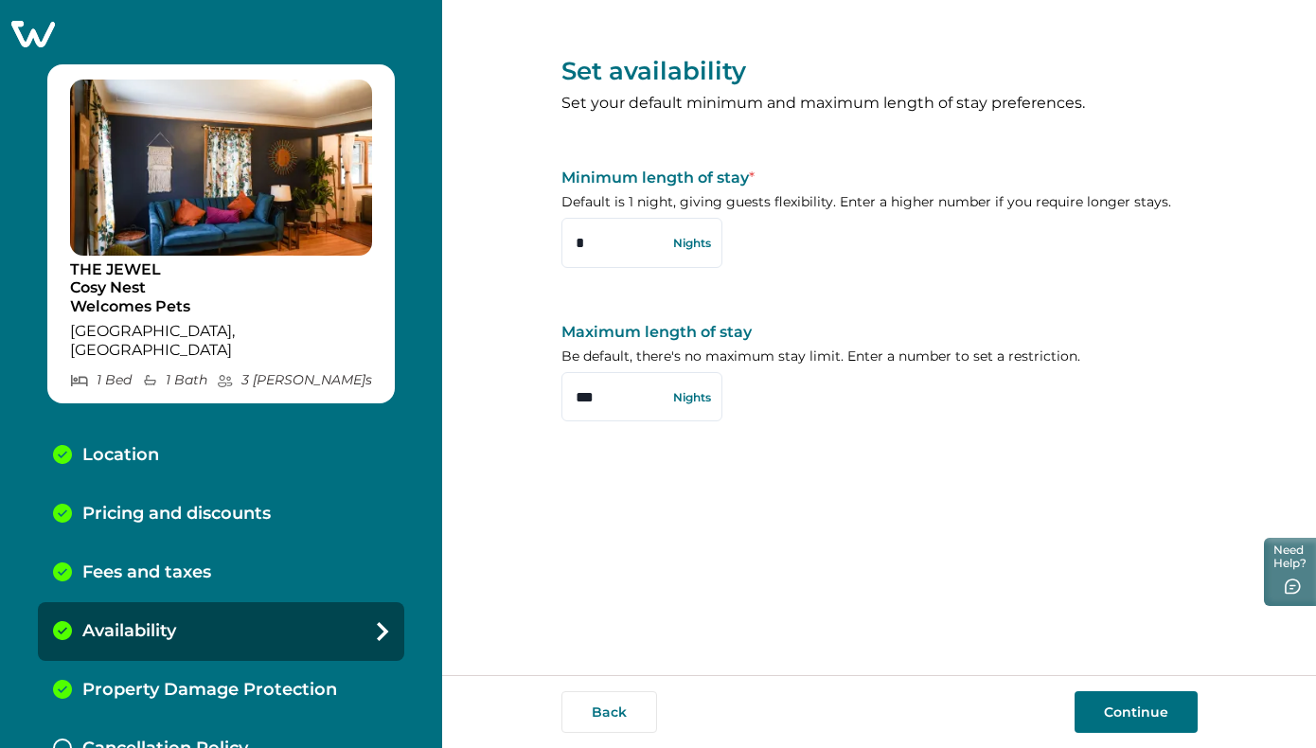
click at [320, 680] on p "Property Damage Protection" at bounding box center [209, 690] width 255 height 21
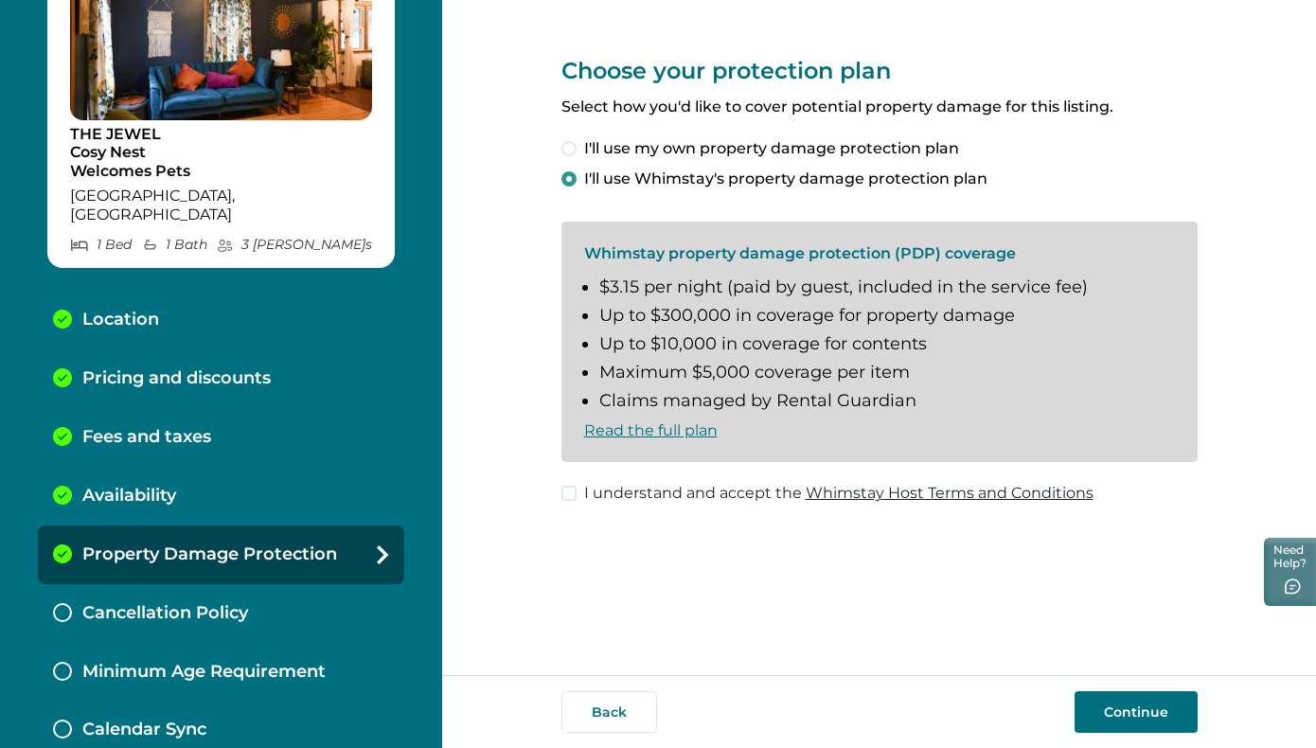
scroll to position [148, 0]
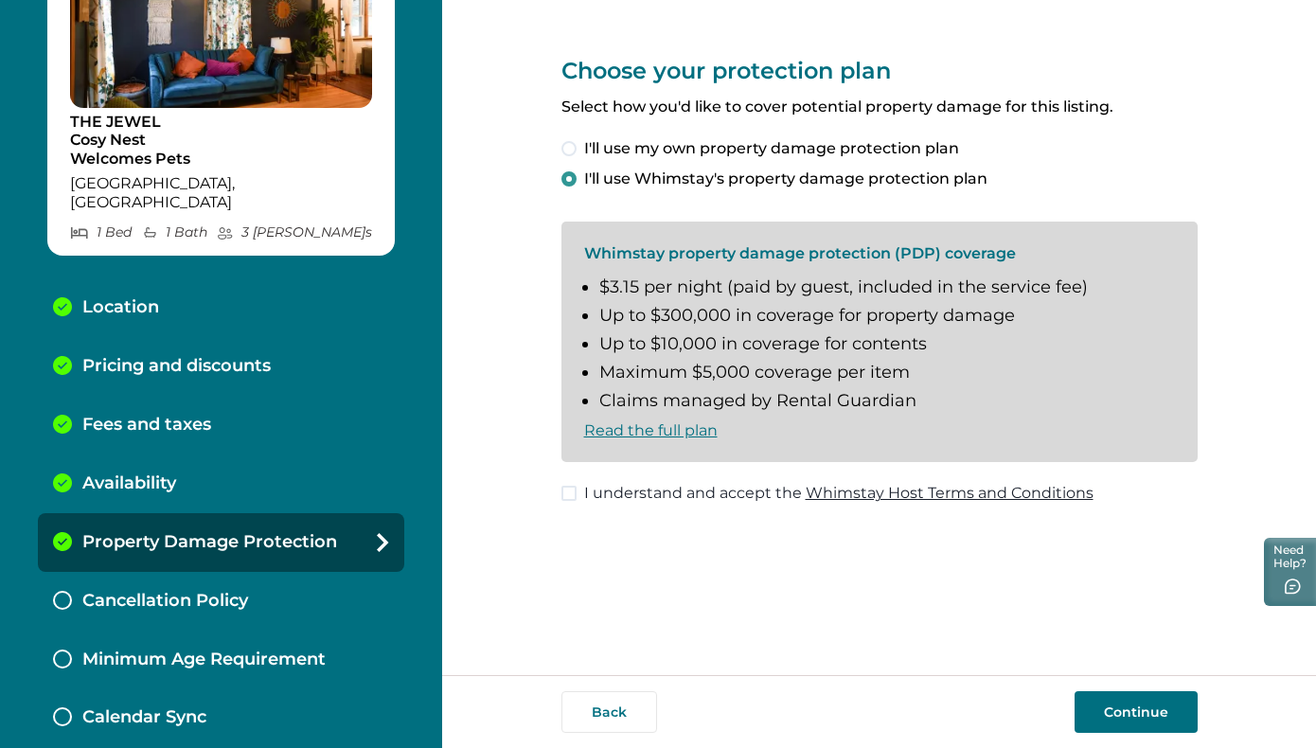
click at [226, 591] on p "Cancellation Policy" at bounding box center [165, 601] width 166 height 21
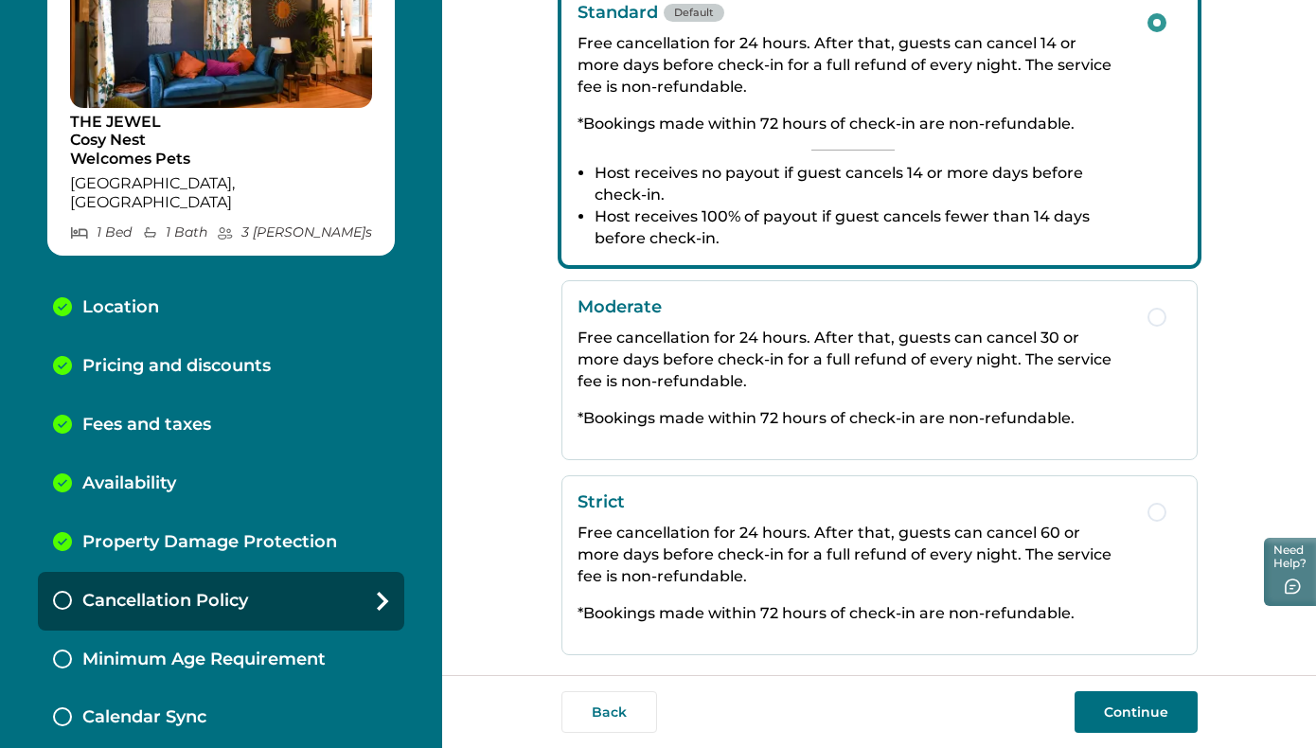
scroll to position [362, 0]
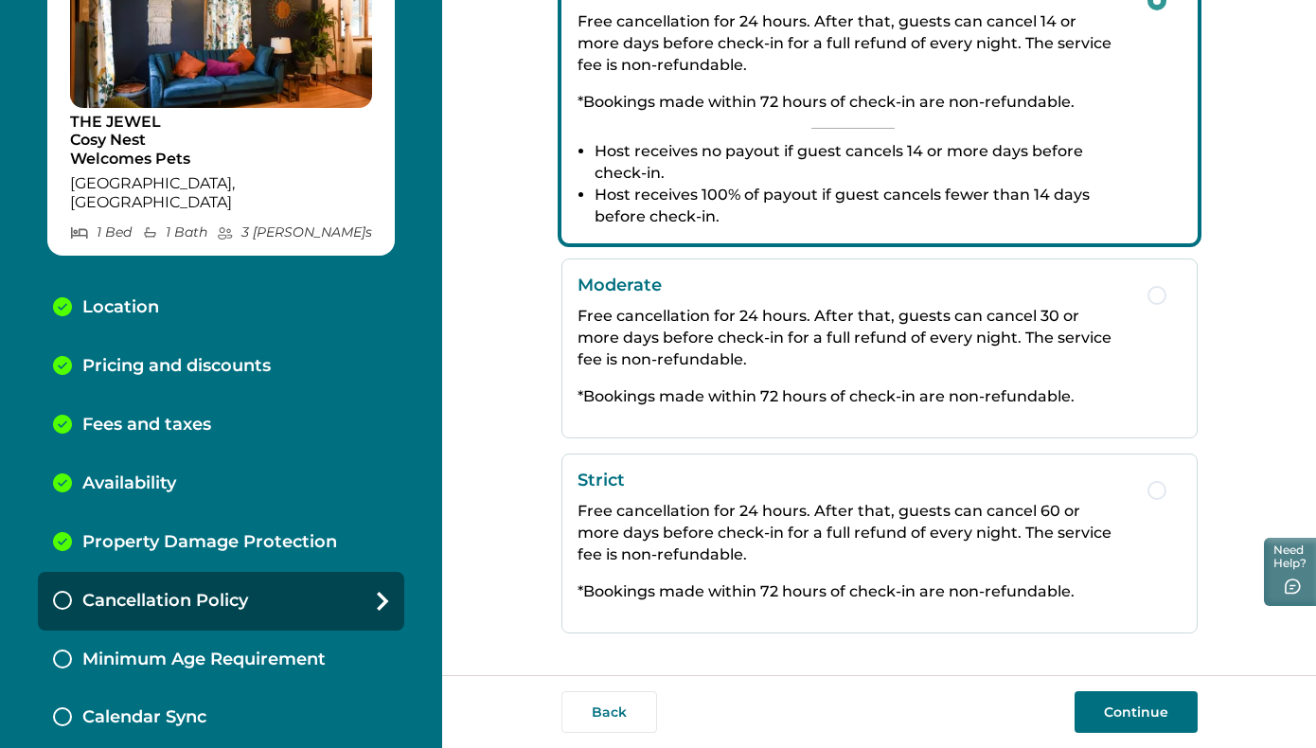
click at [855, 357] on p "Free cancellation for 24 hours. After that, guests can cancel 30 or more days b…" at bounding box center [852, 337] width 551 height 65
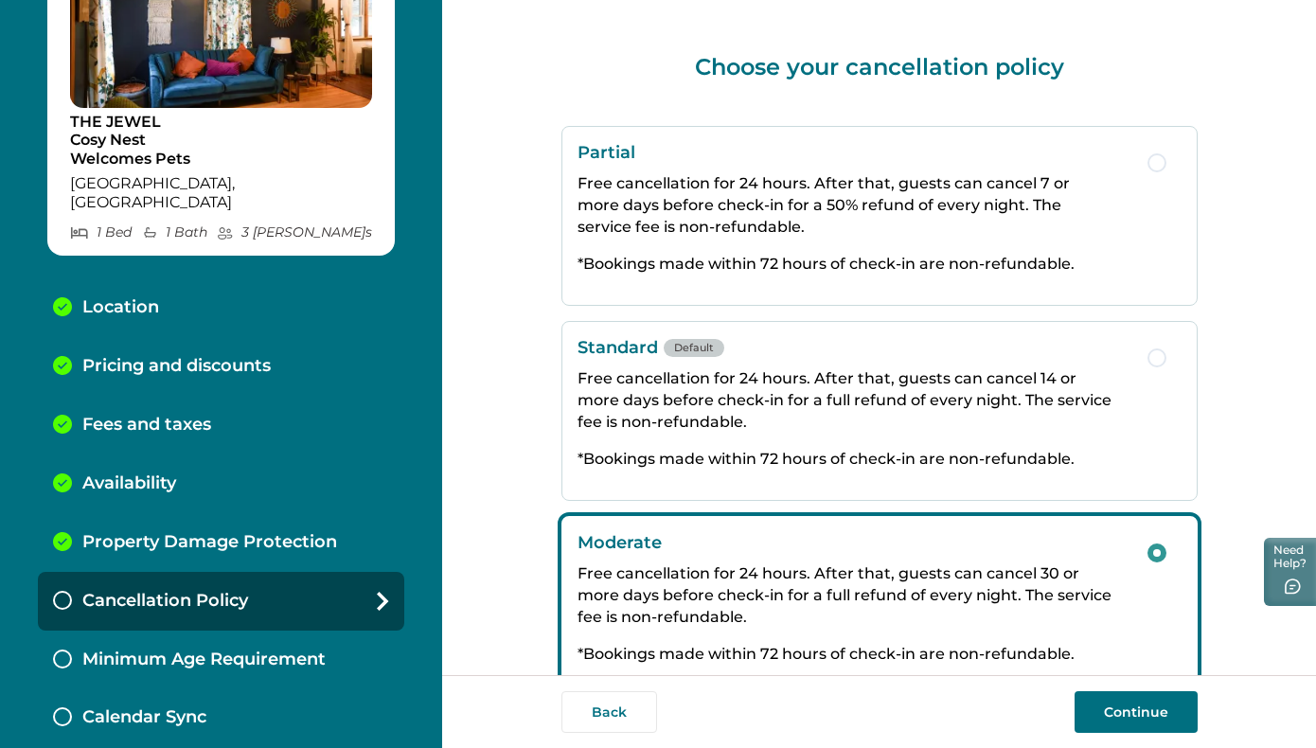
scroll to position [0, 0]
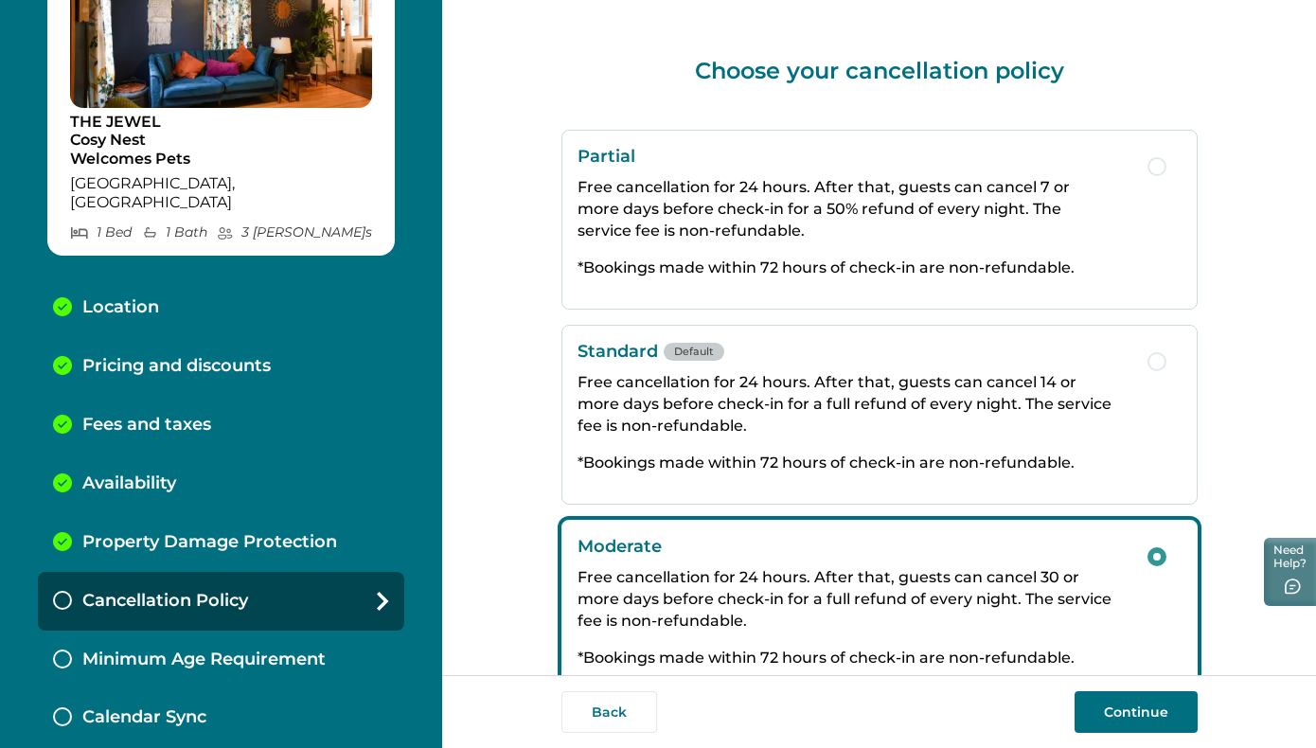
click at [657, 258] on p "*Bookings made within 72 hours of check-in are non-refundable." at bounding box center [852, 268] width 551 height 22
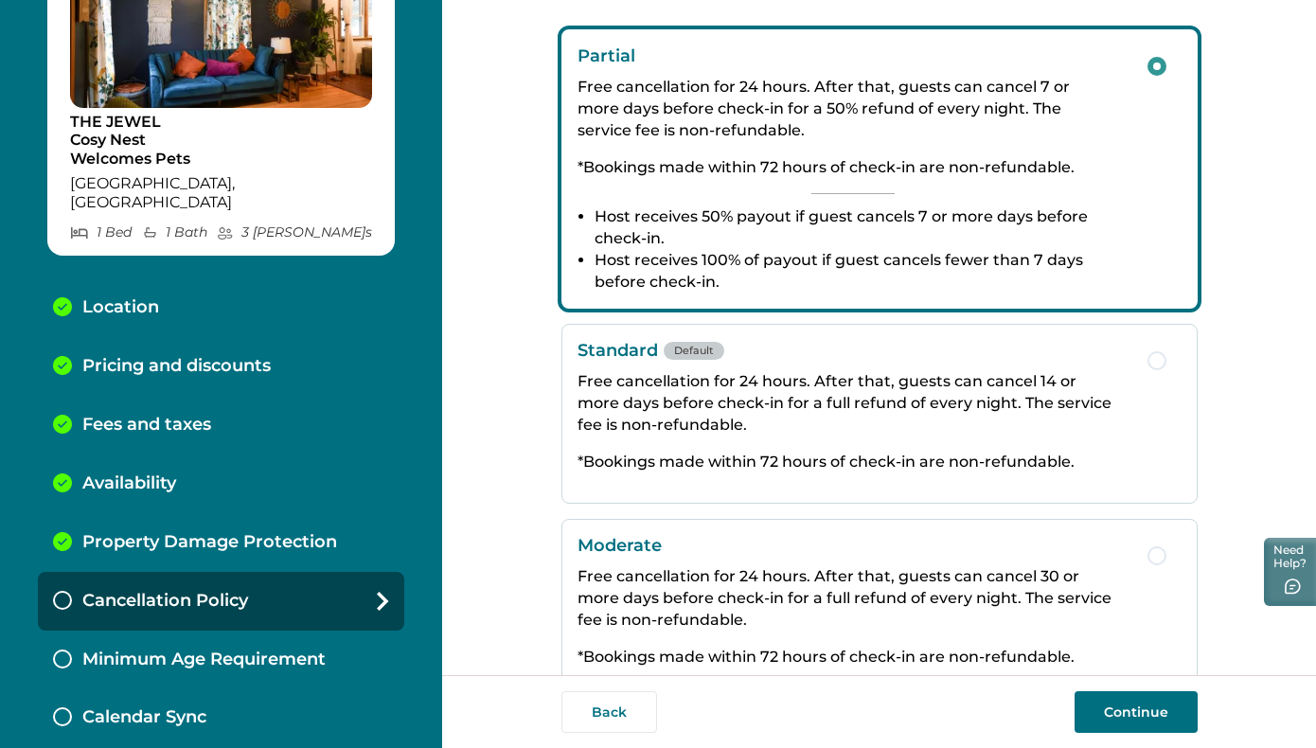
scroll to position [125, 0]
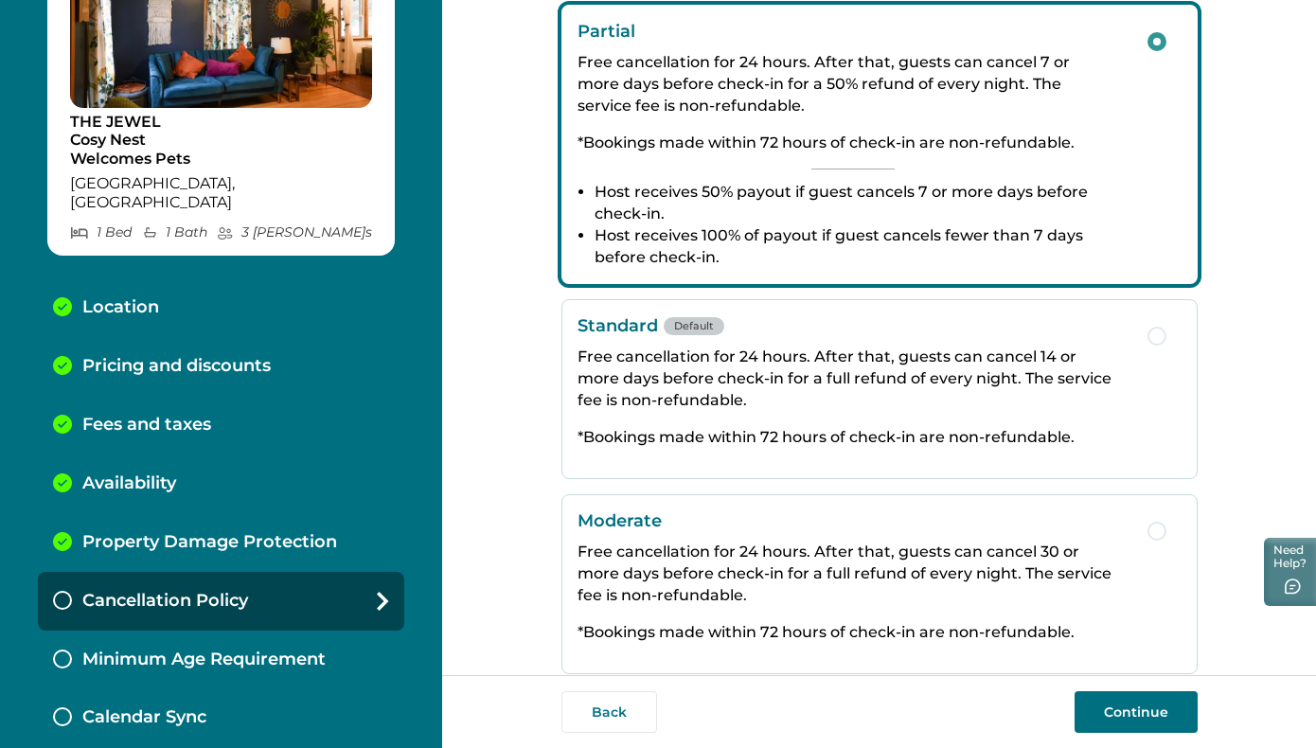
click at [644, 394] on p "Free cancellation for 24 hours. After that, guests can cancel 14 or more days b…" at bounding box center [852, 378] width 551 height 65
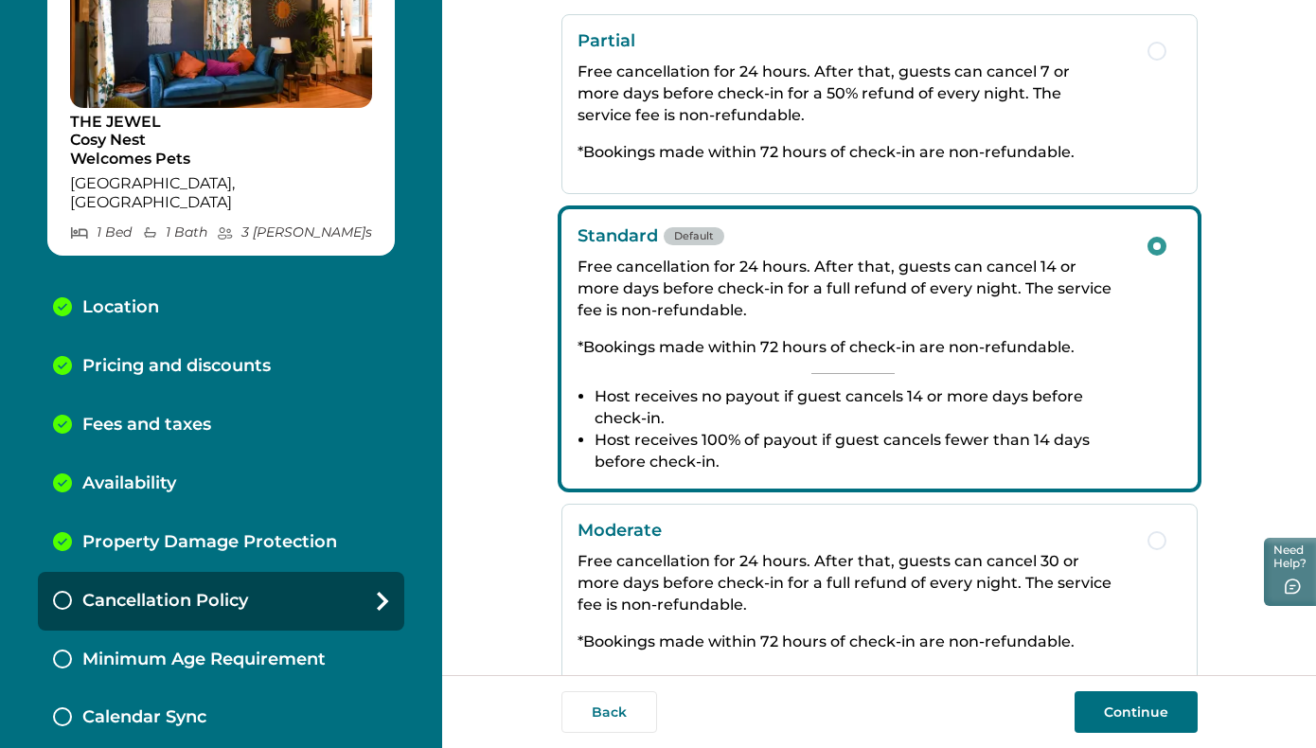
scroll to position [123, 0]
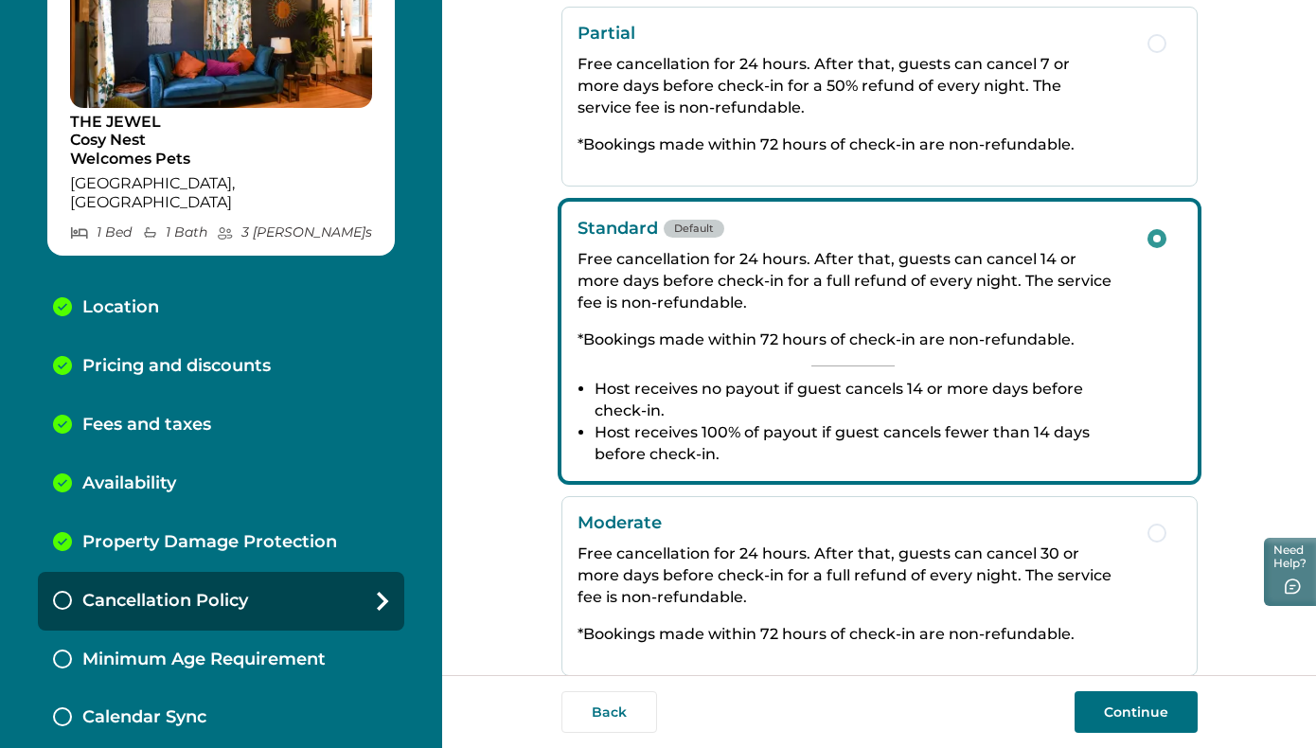
click at [289, 649] on p "Minimum Age Requirement" at bounding box center [203, 659] width 243 height 21
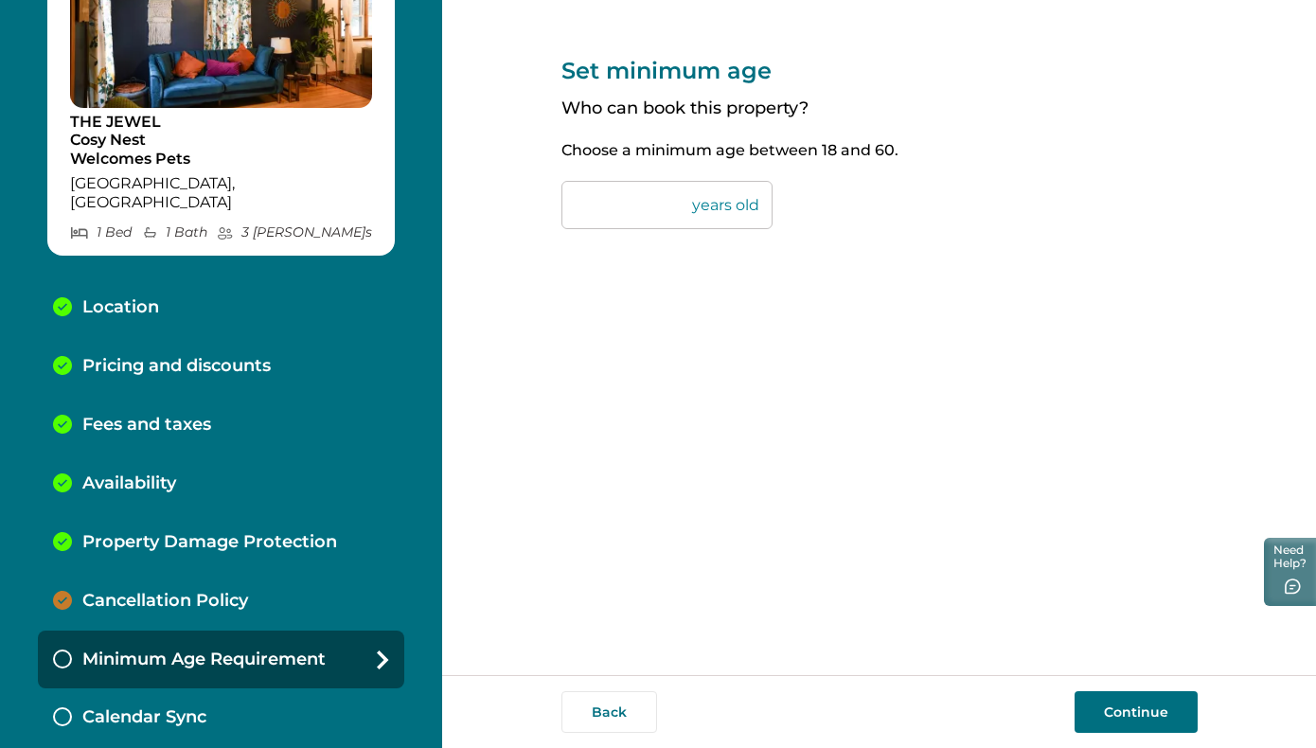
drag, startPoint x: 594, startPoint y: 205, endPoint x: 573, endPoint y: 204, distance: 20.8
click at [573, 204] on input "**" at bounding box center [666, 205] width 211 height 48
type input "**"
click at [1115, 703] on button "Continue" at bounding box center [1135, 712] width 123 height 42
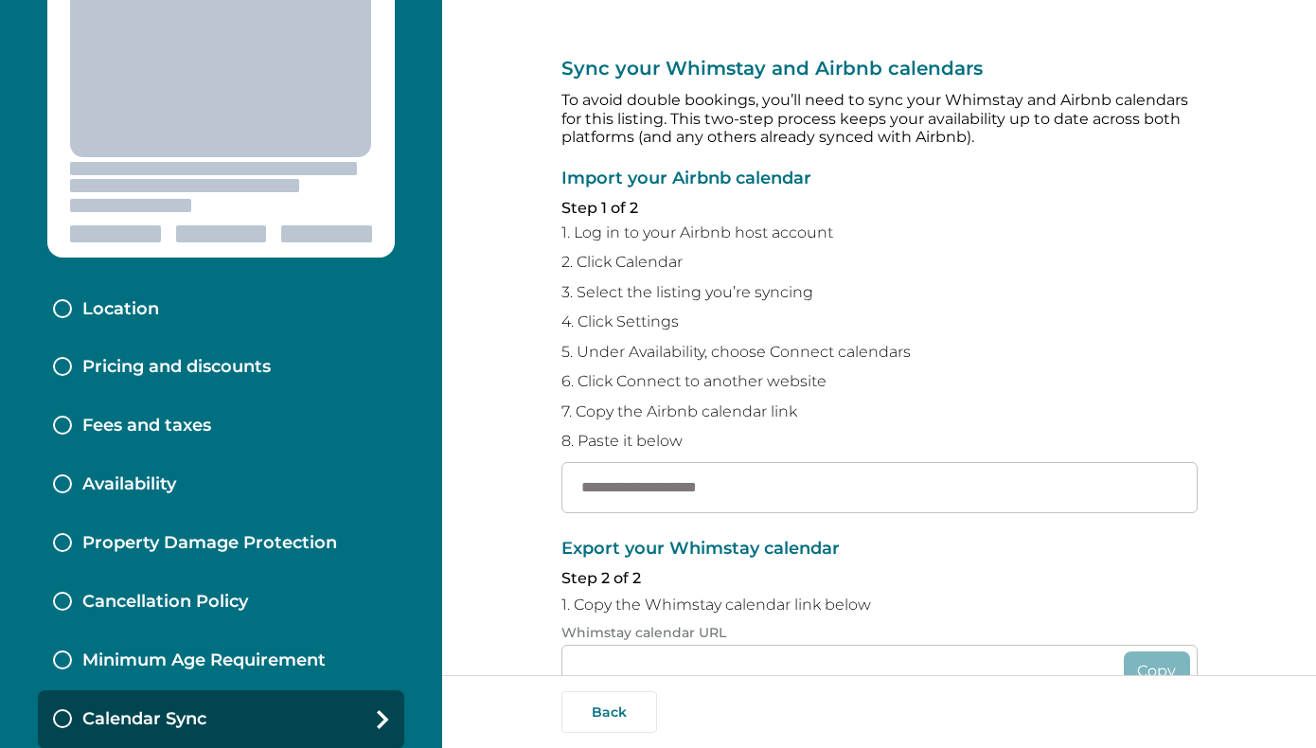
type input "**********"
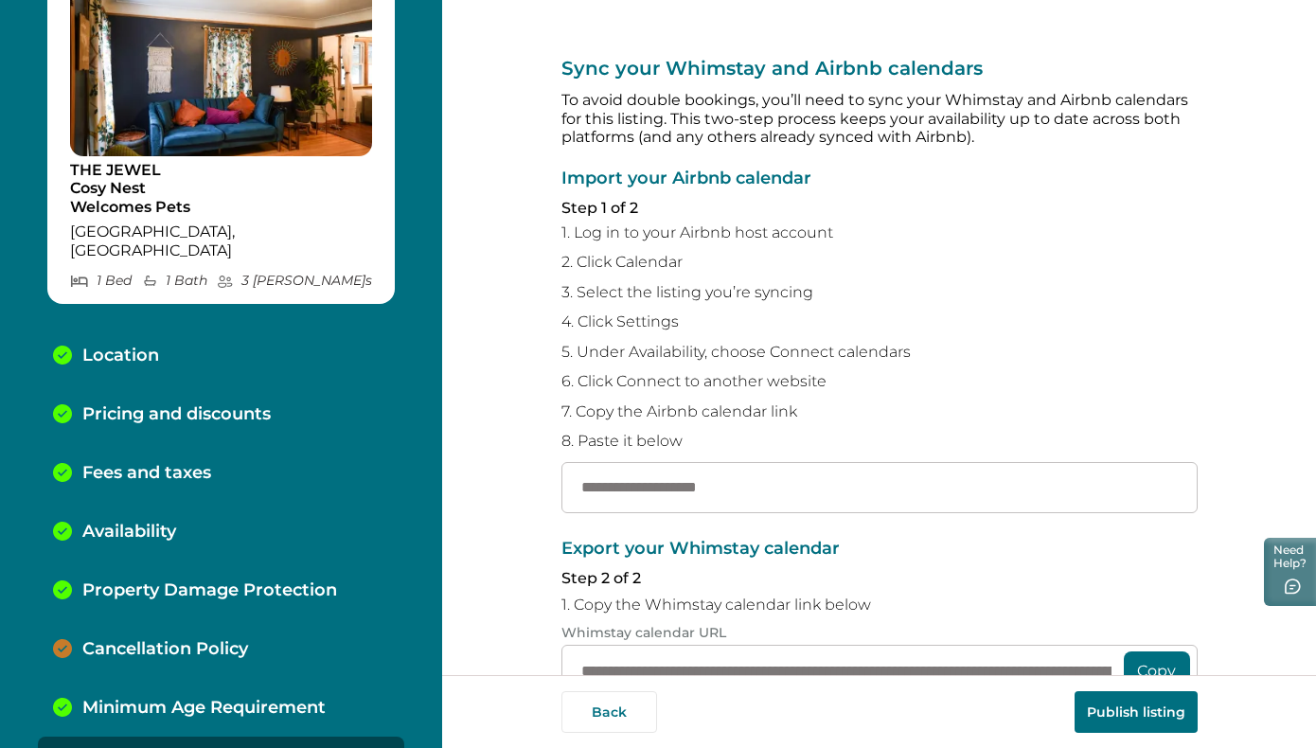
click at [249, 404] on p "Pricing and discounts" at bounding box center [176, 414] width 188 height 21
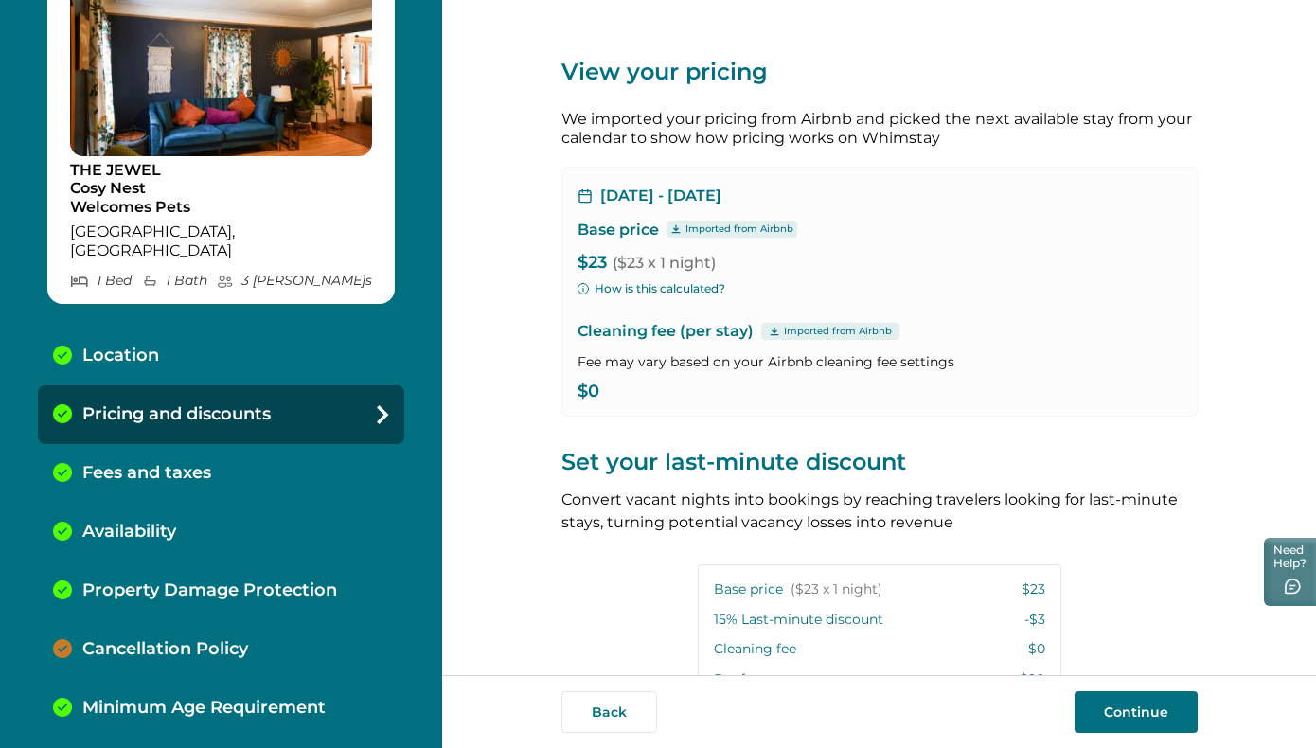
type input "**"
